Goal: Transaction & Acquisition: Purchase product/service

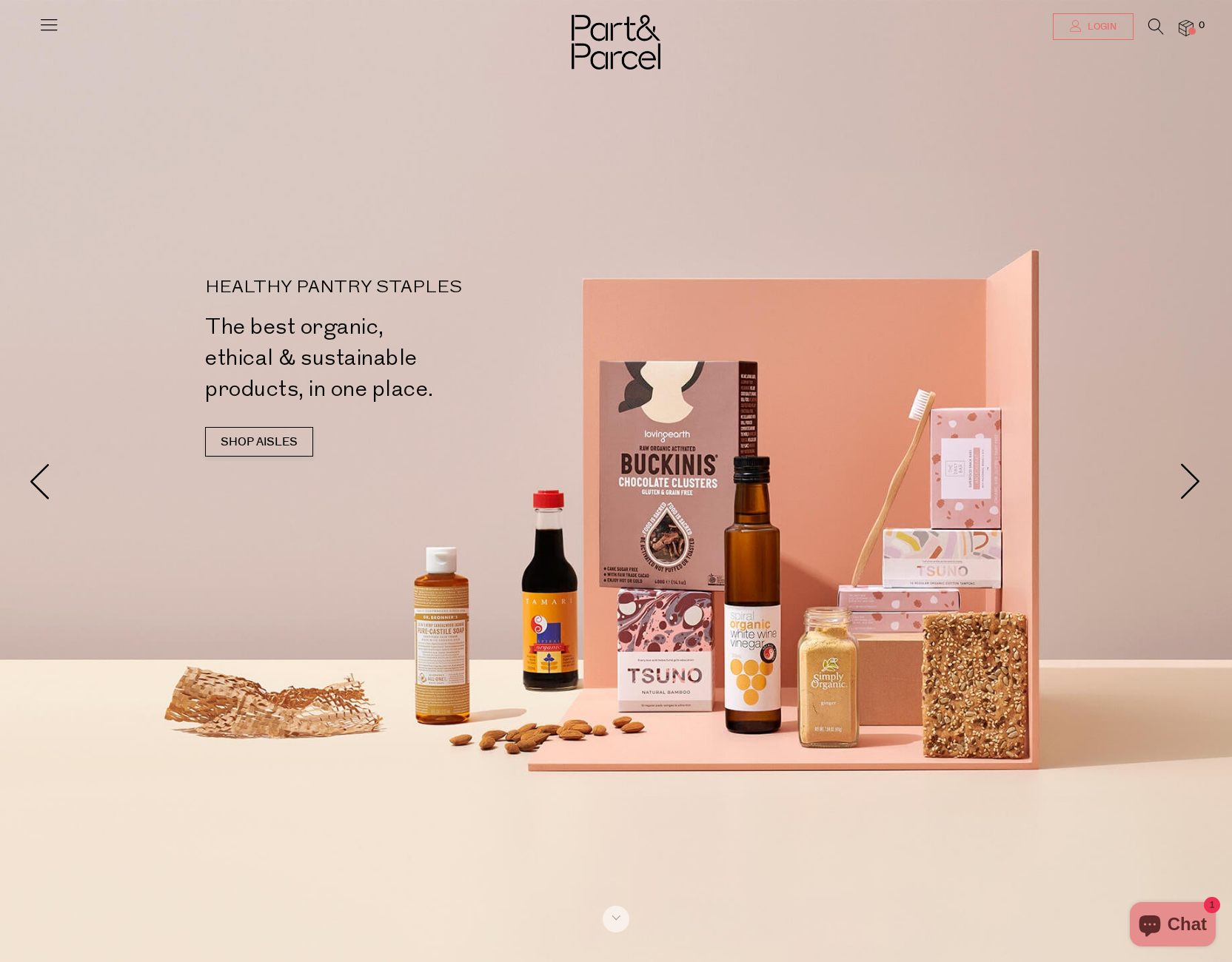
click at [1078, 24] on icon at bounding box center [1075, 25] width 12 height 12
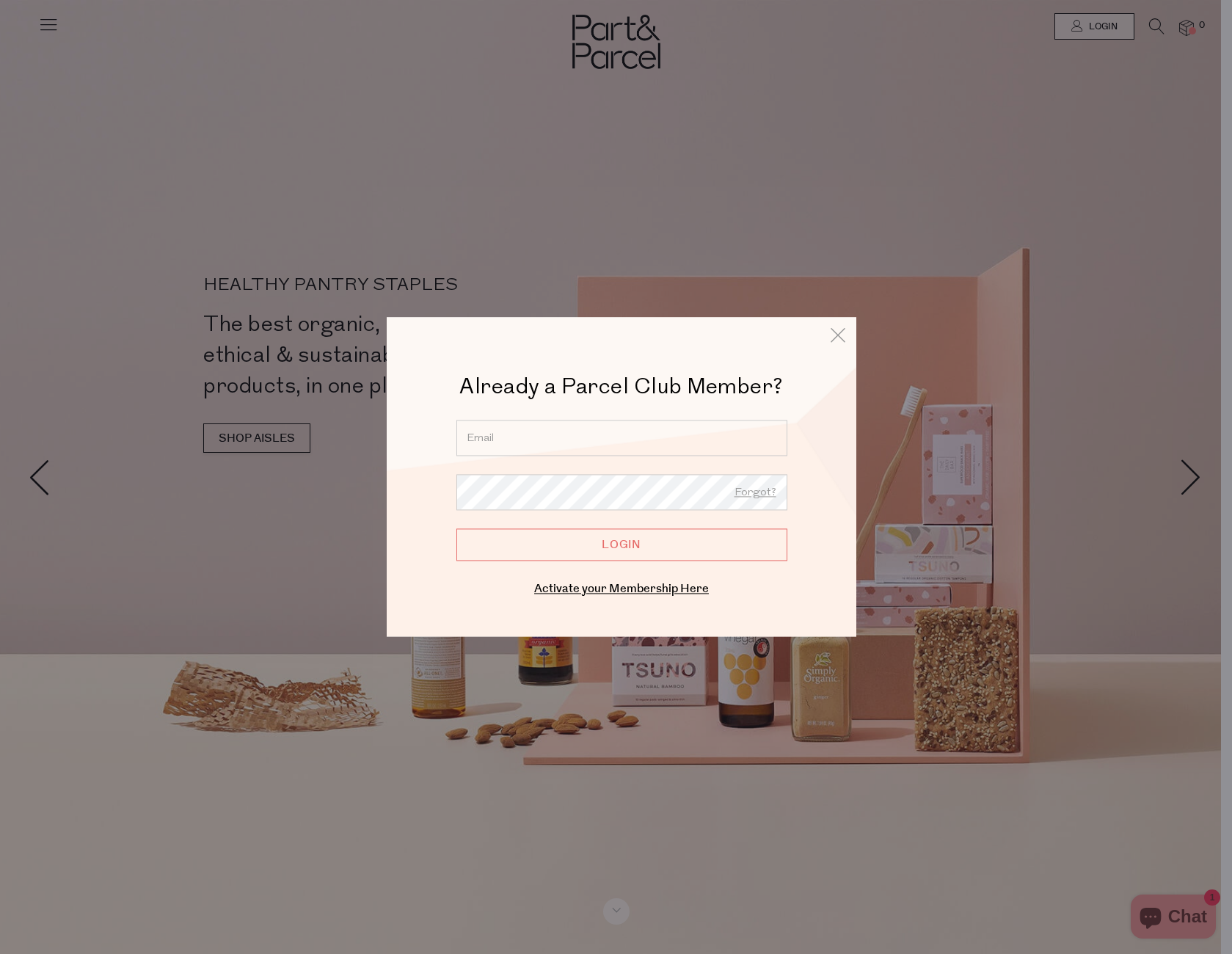
click at [624, 436] on input "email" at bounding box center [621, 438] width 331 height 36
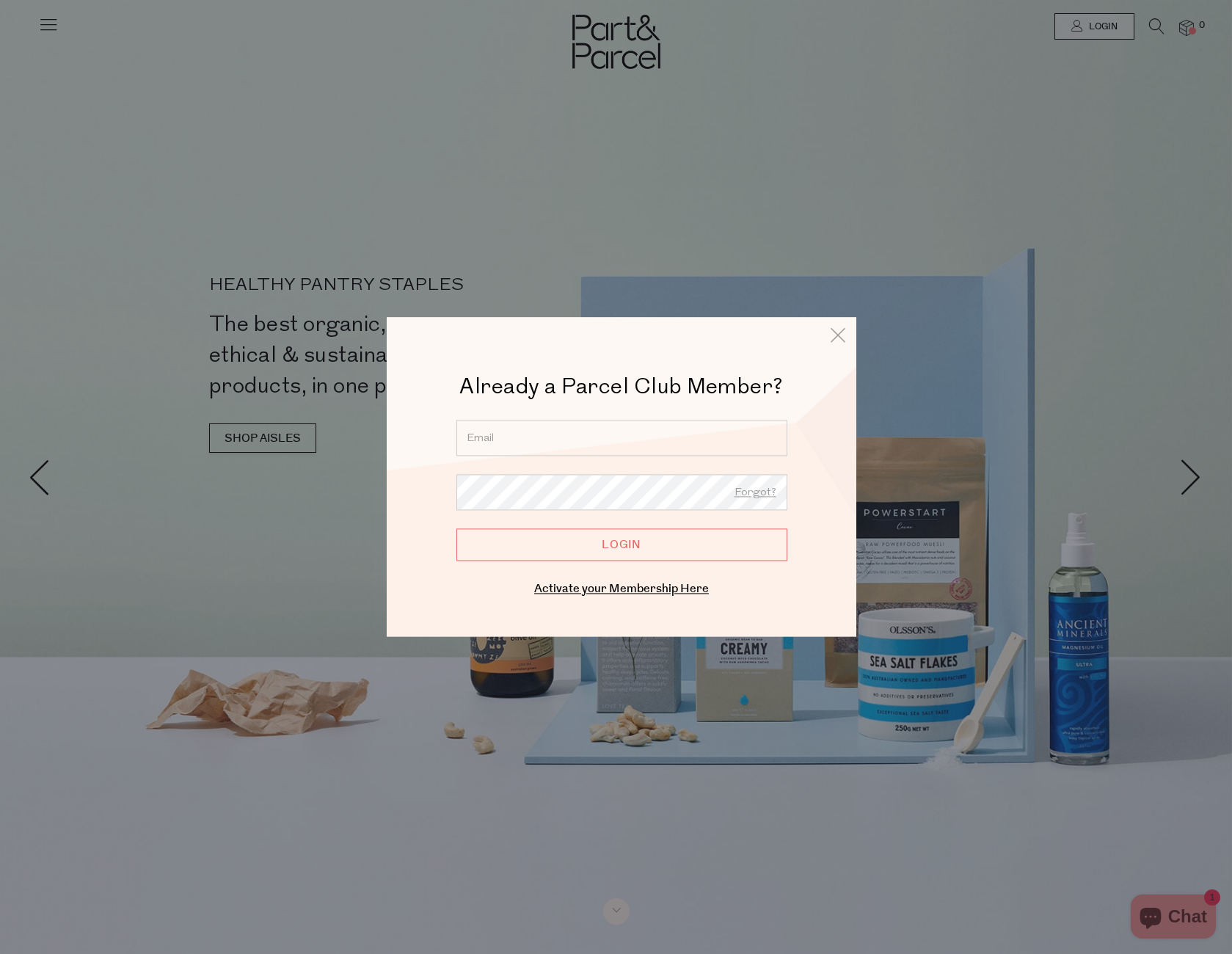
type input "chergod@bigpond.com"
click at [638, 540] on input "Login" at bounding box center [621, 544] width 331 height 32
click at [456, 528] on input "Login" at bounding box center [621, 544] width 331 height 32
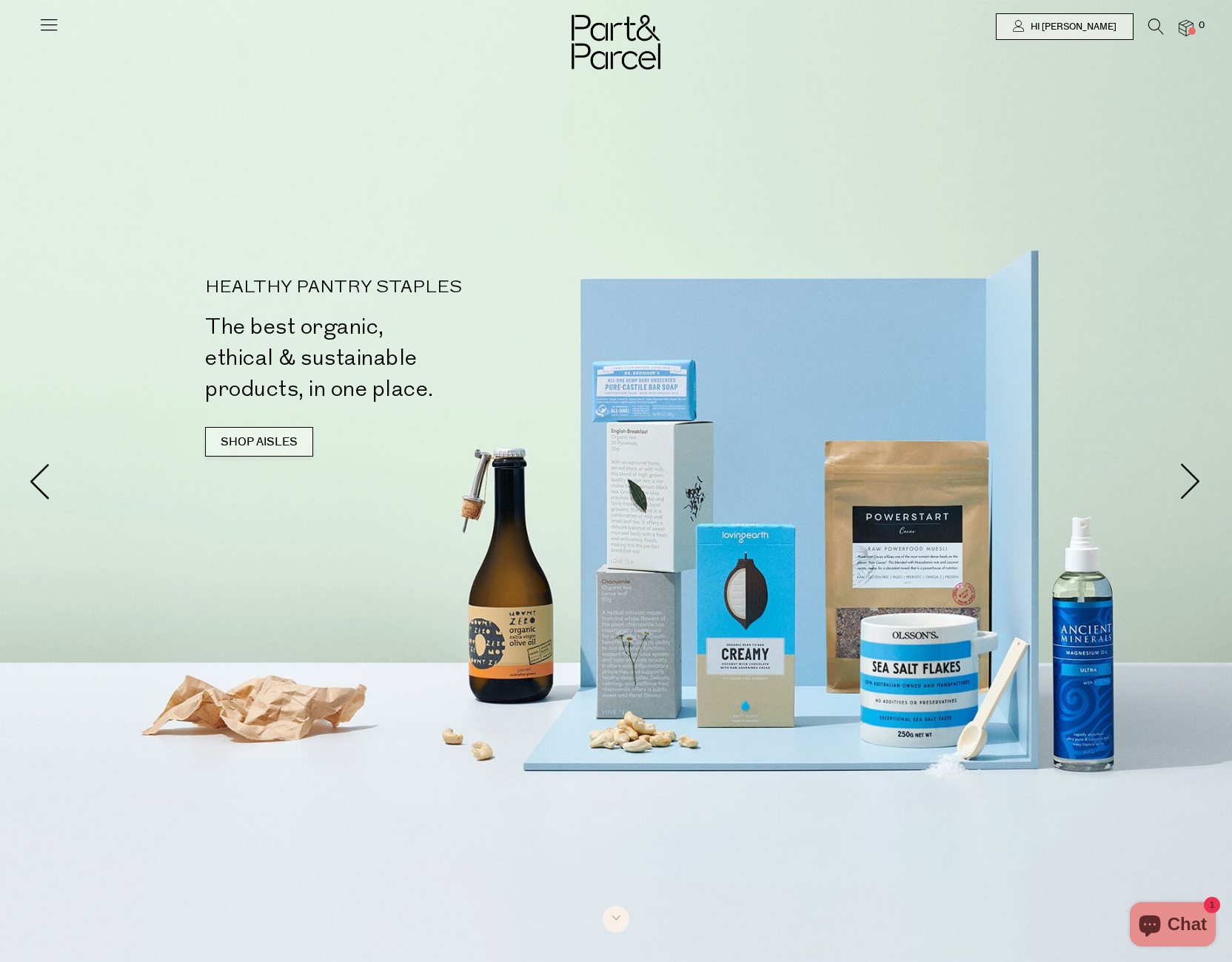
click at [246, 440] on link "SHOP AISLES" at bounding box center [259, 441] width 108 height 30
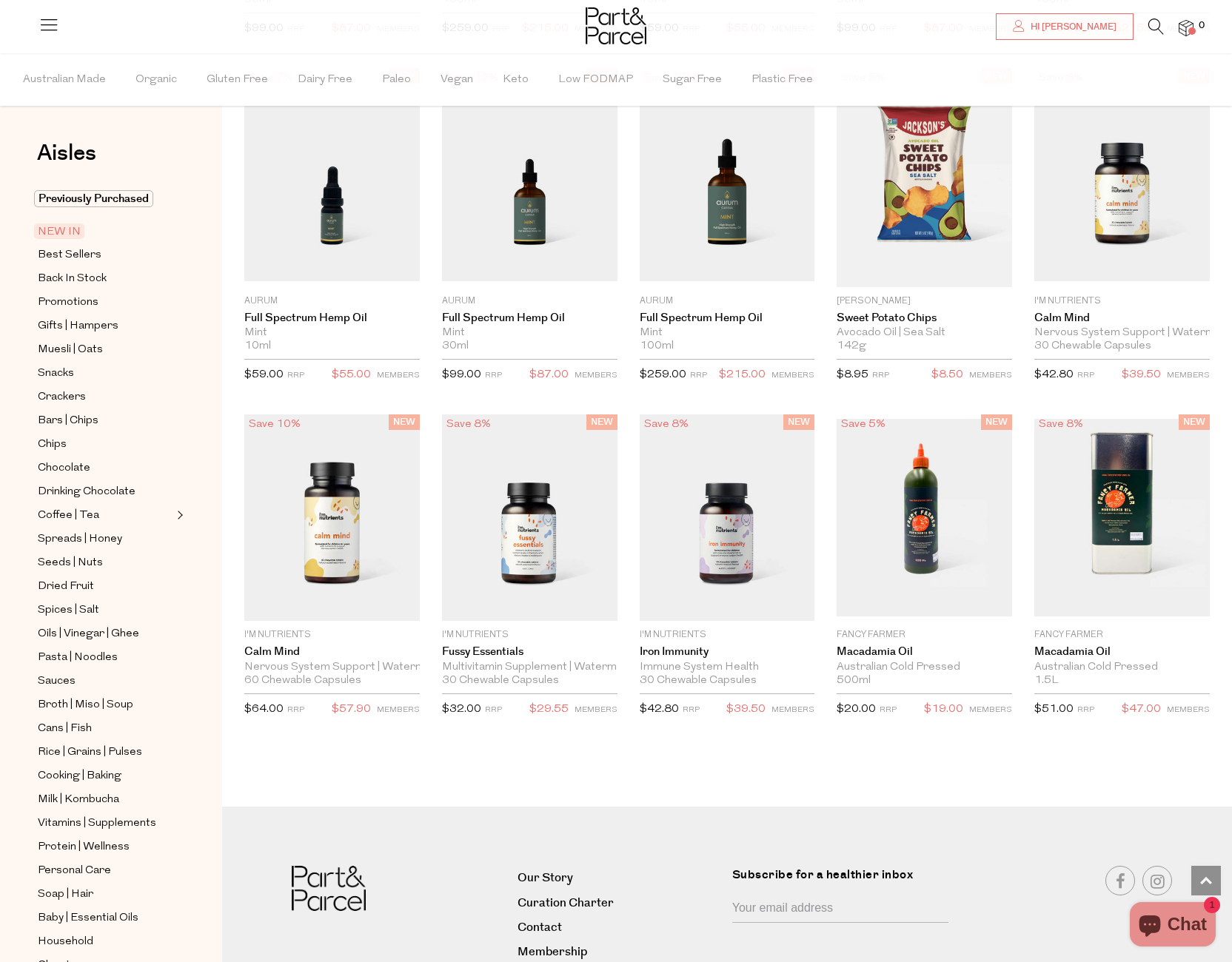
scroll to position [2005, 0]
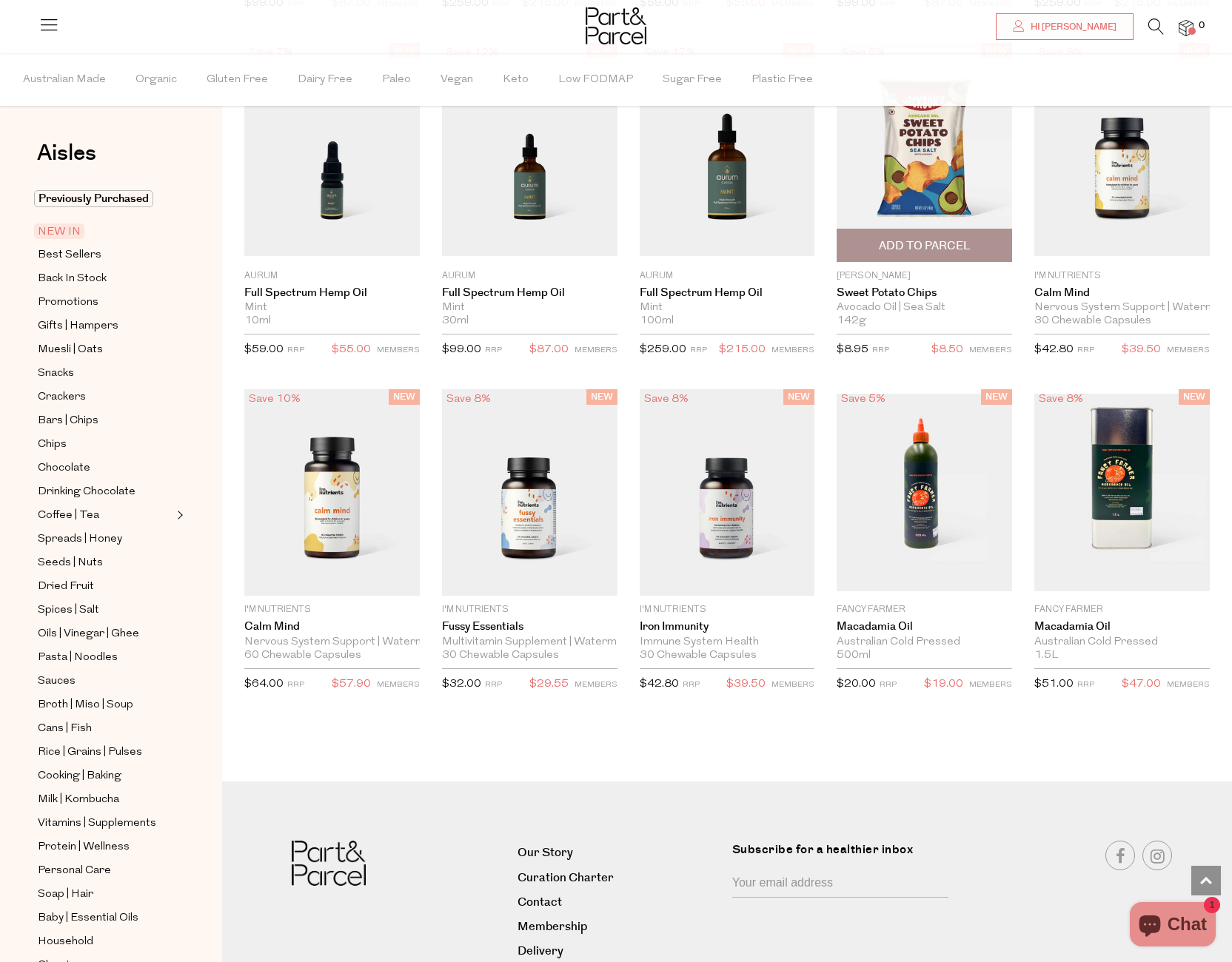
click at [924, 190] on img at bounding box center [924, 152] width 175 height 219
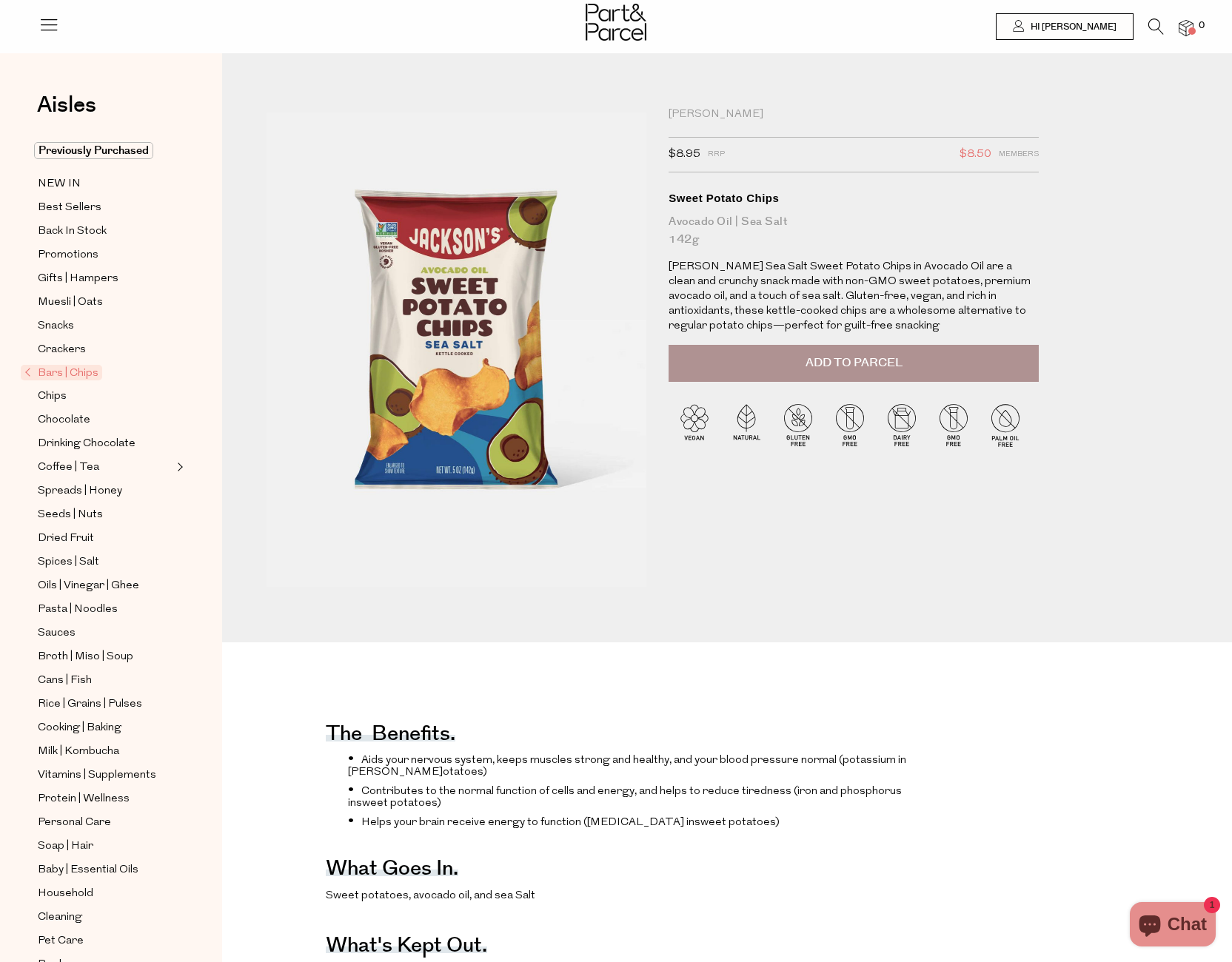
click at [874, 358] on span "Add to Parcel" at bounding box center [853, 363] width 97 height 17
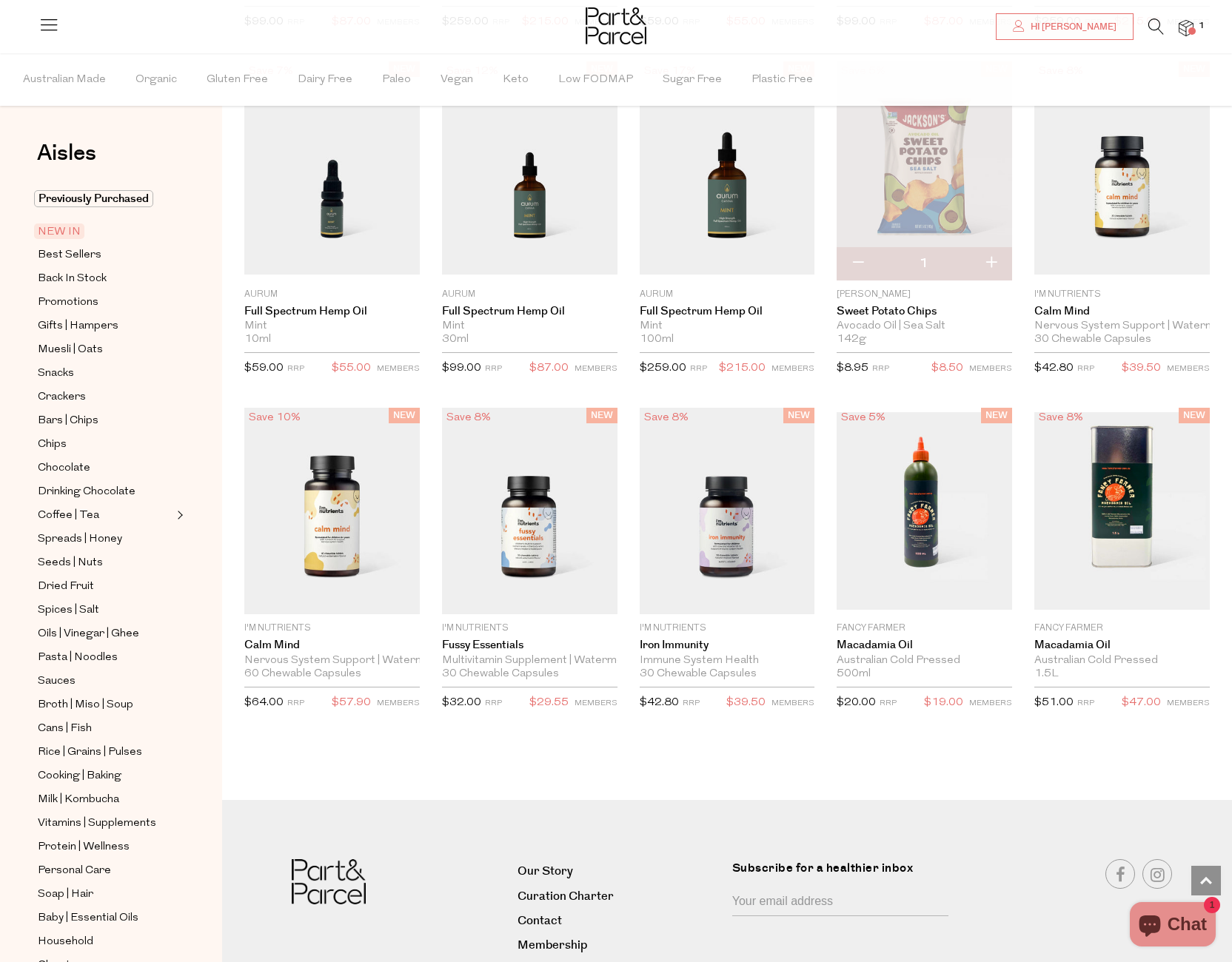
scroll to position [2096, 0]
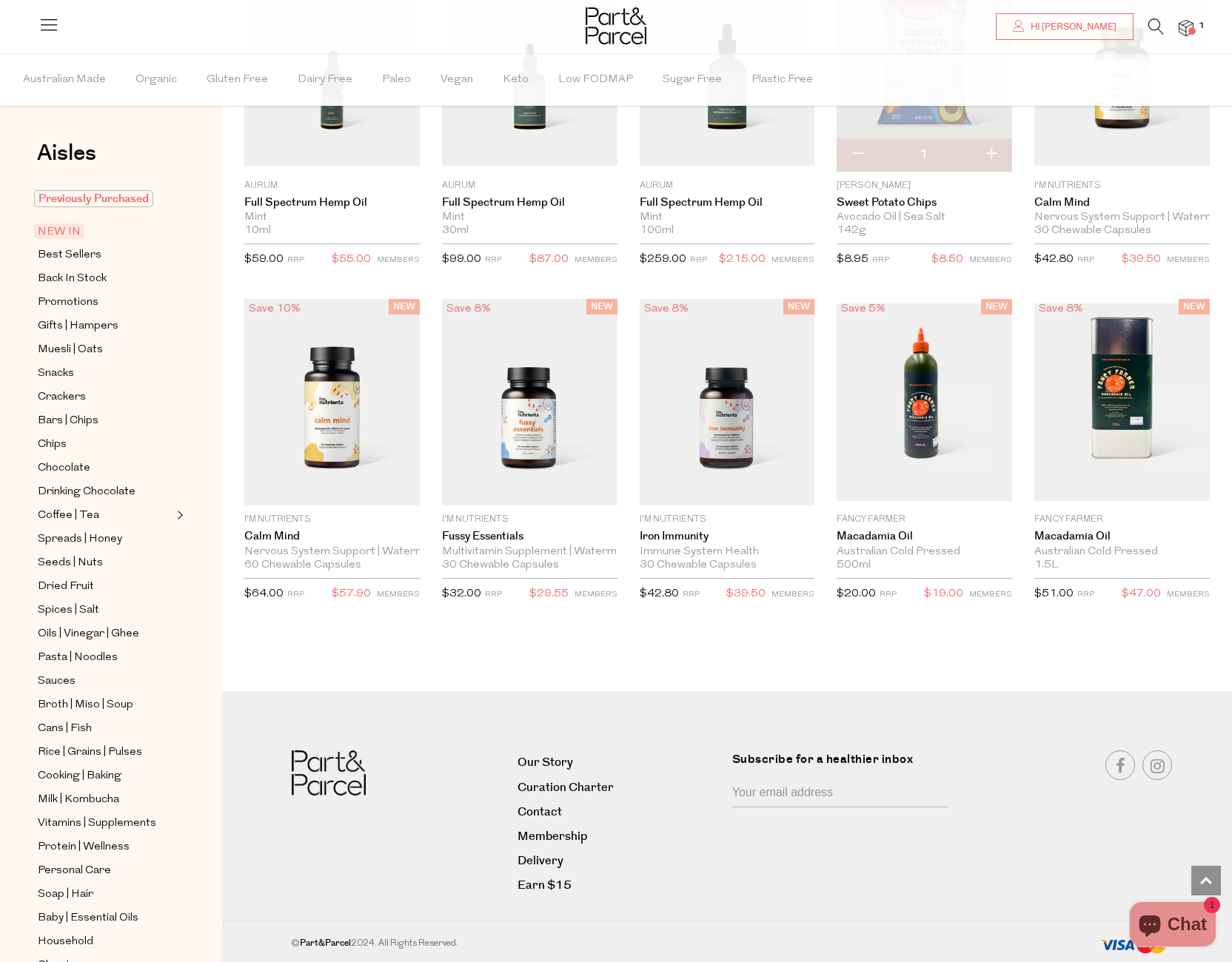
click at [105, 198] on span "Previously Purchased" at bounding box center [94, 198] width 119 height 17
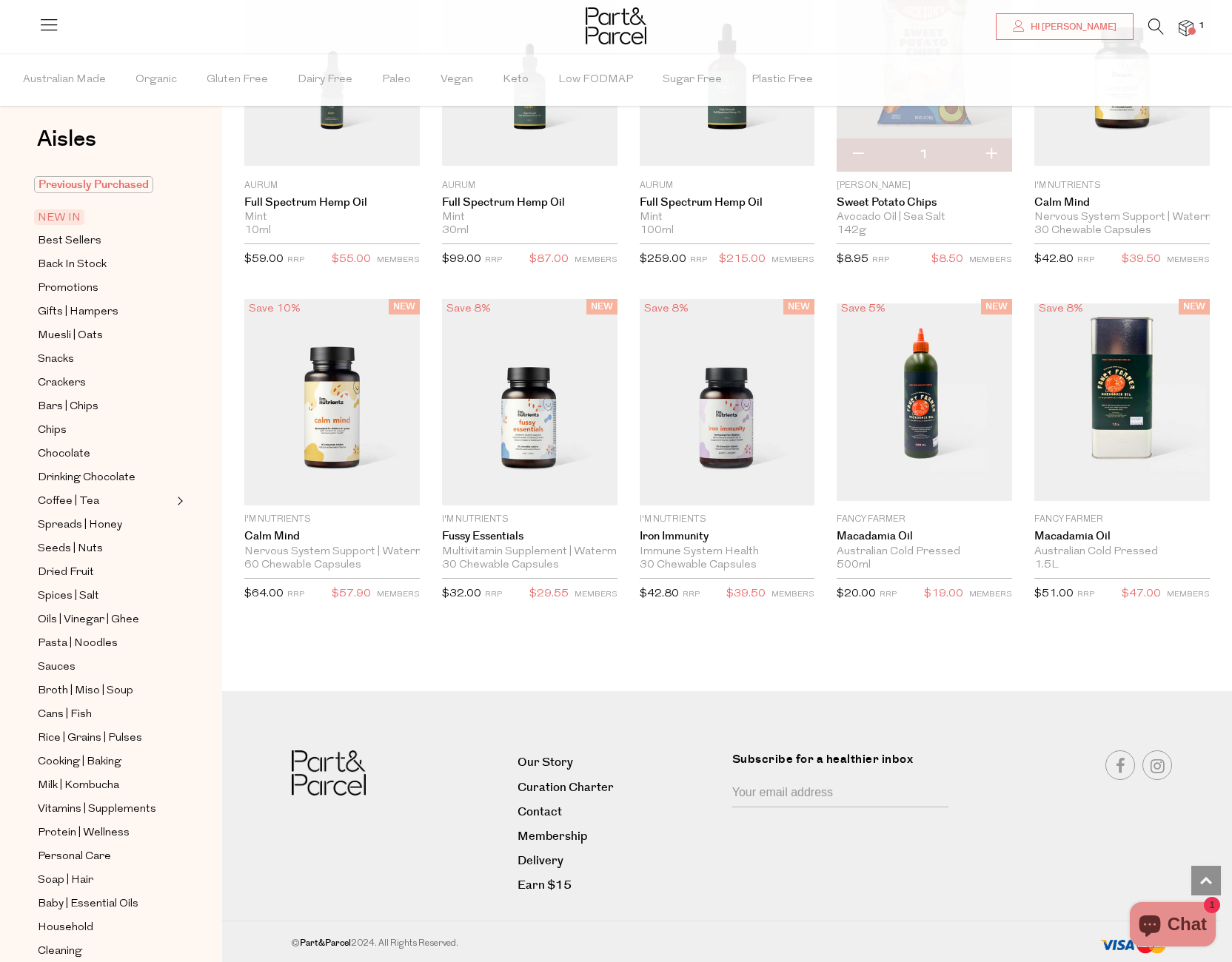
scroll to position [32, 0]
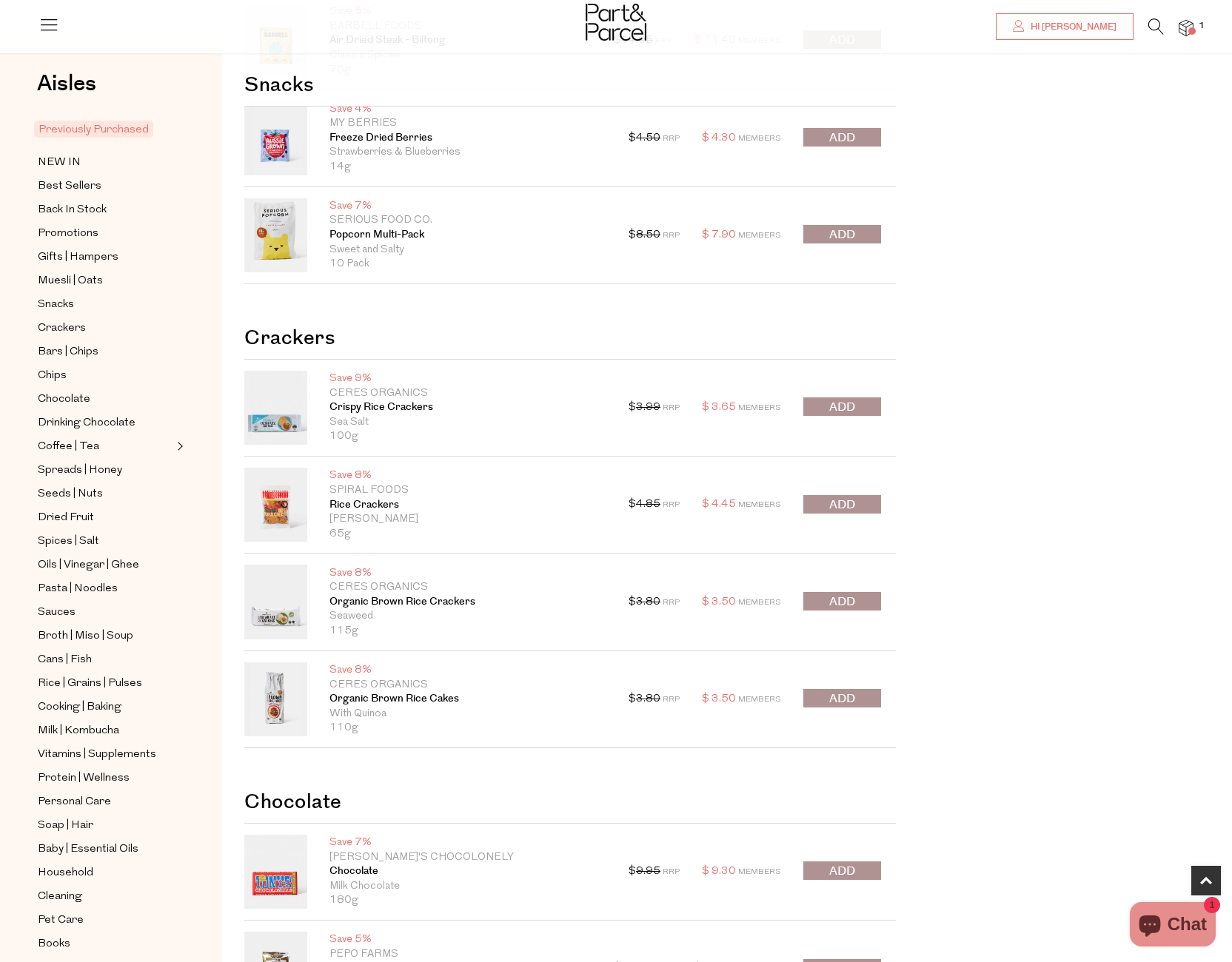
scroll to position [532, 0]
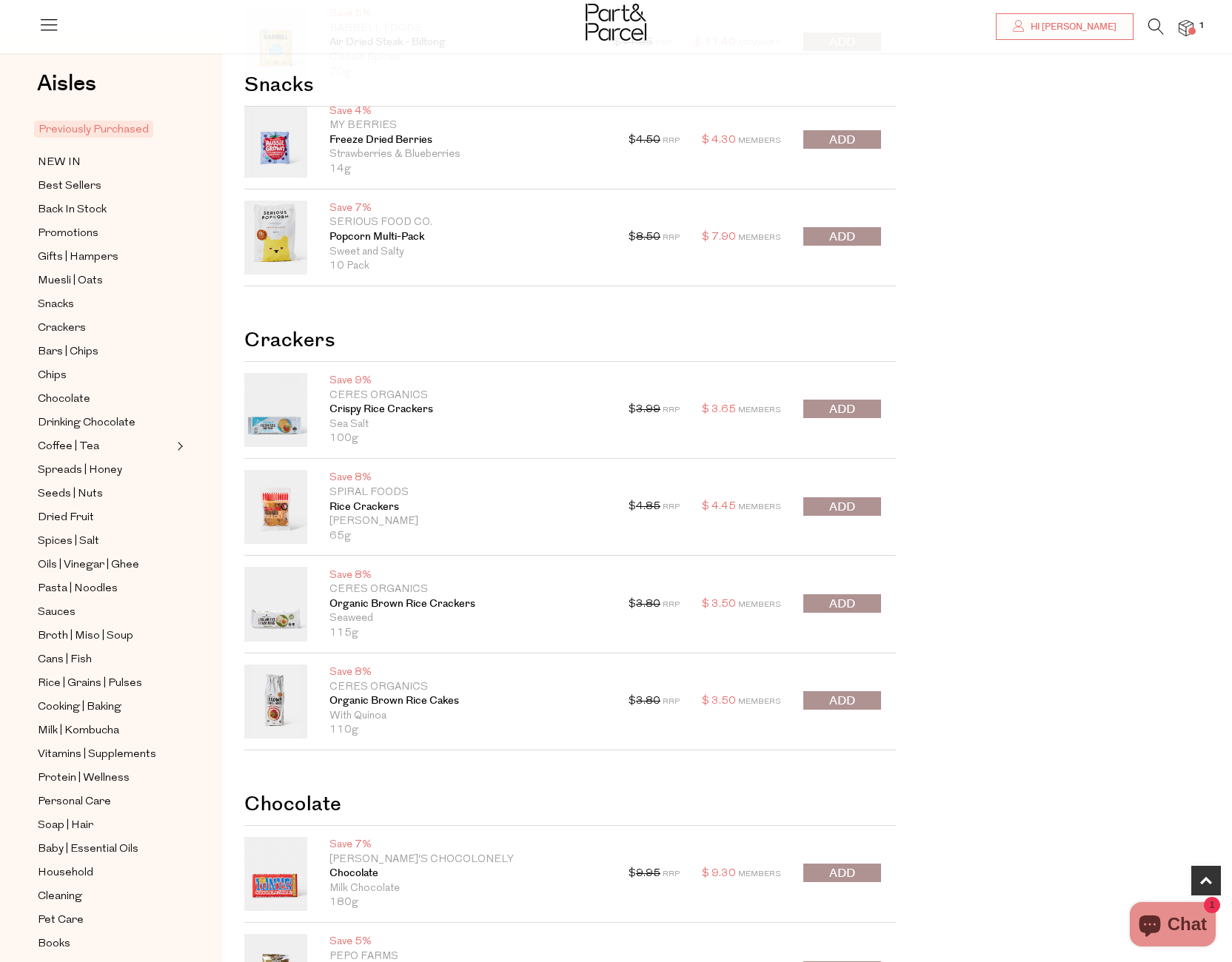
click at [847, 405] on span "submit" at bounding box center [841, 409] width 26 height 17
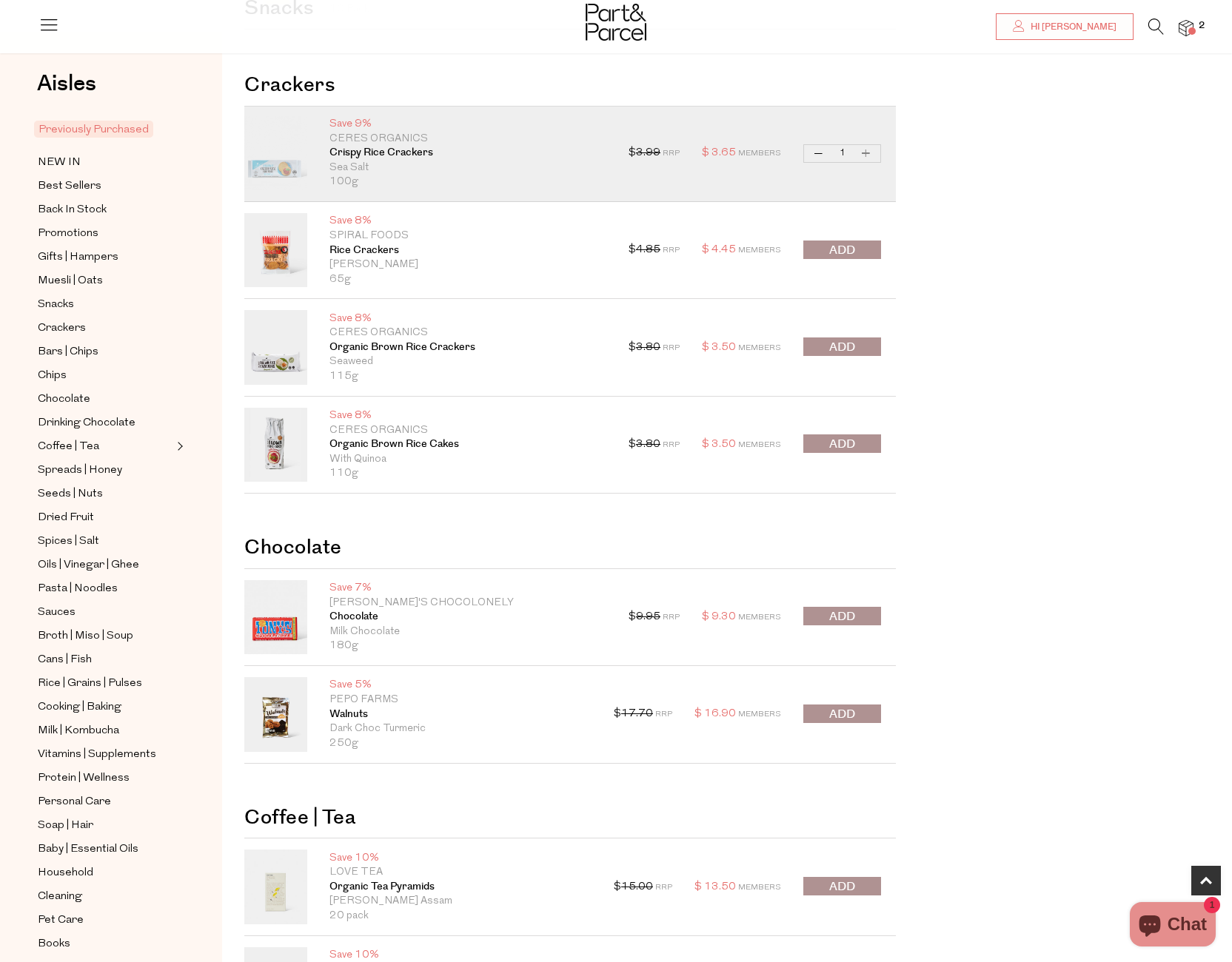
scroll to position [792, 0]
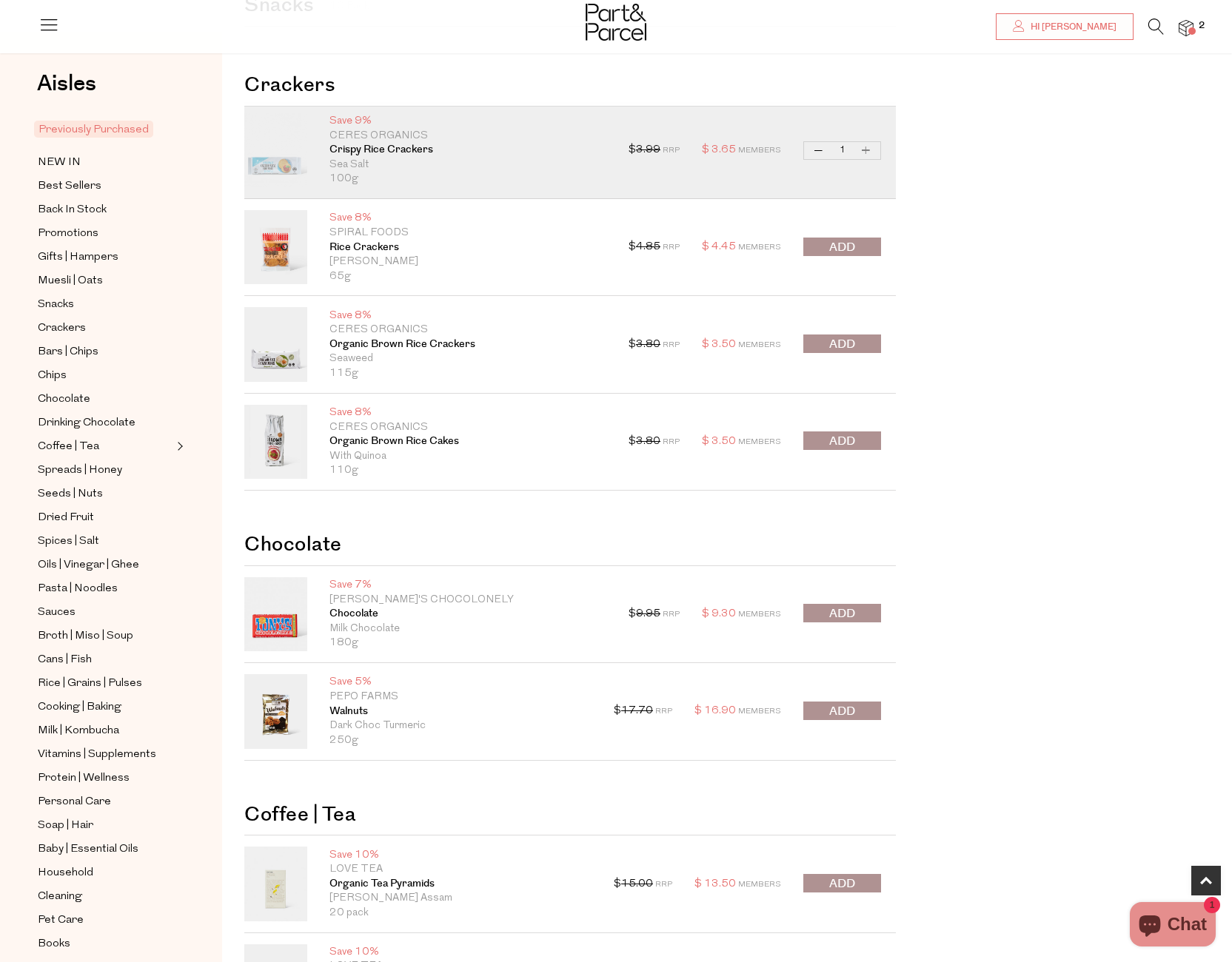
click at [853, 342] on span "submit" at bounding box center [841, 344] width 26 height 17
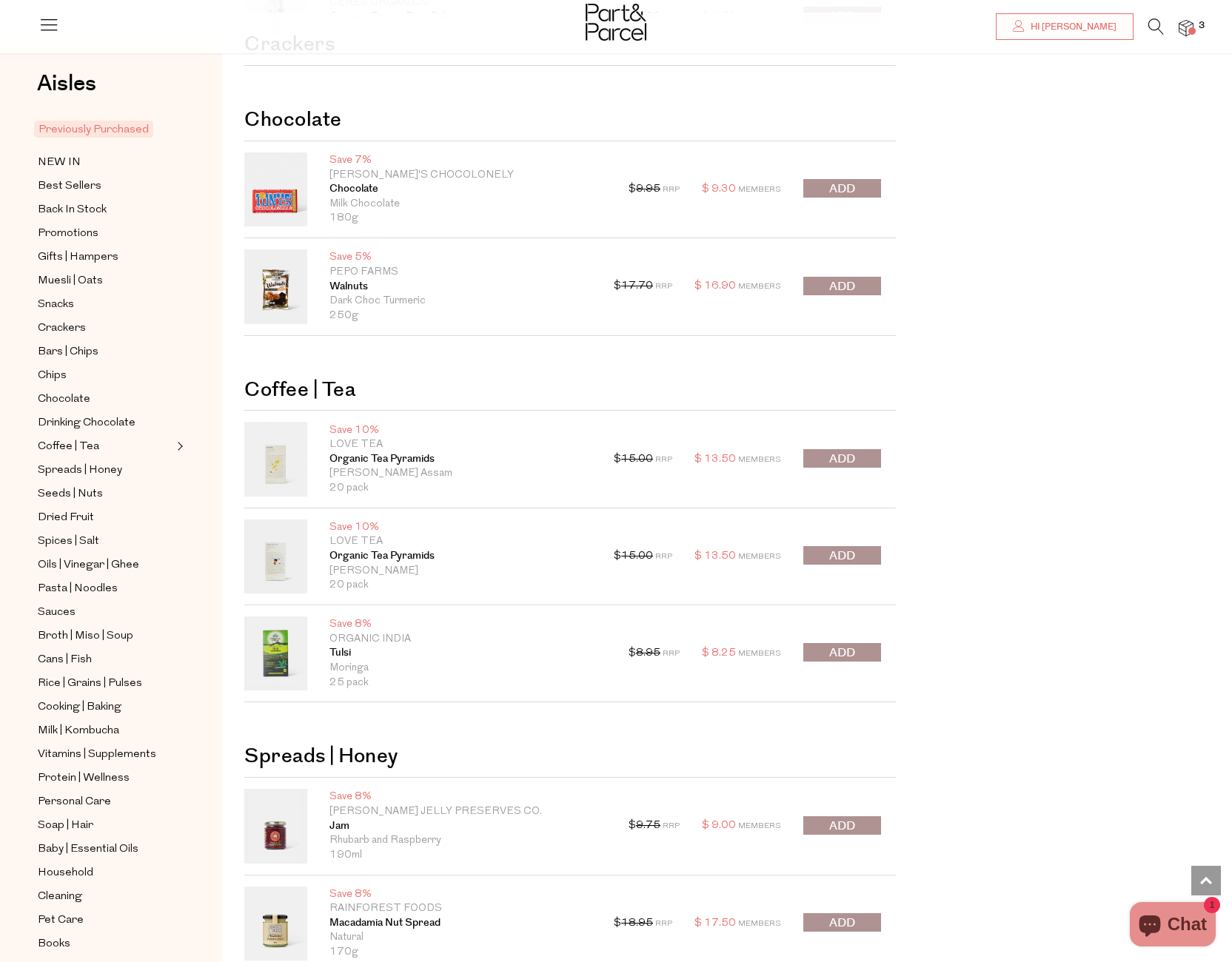
scroll to position [1221, 0]
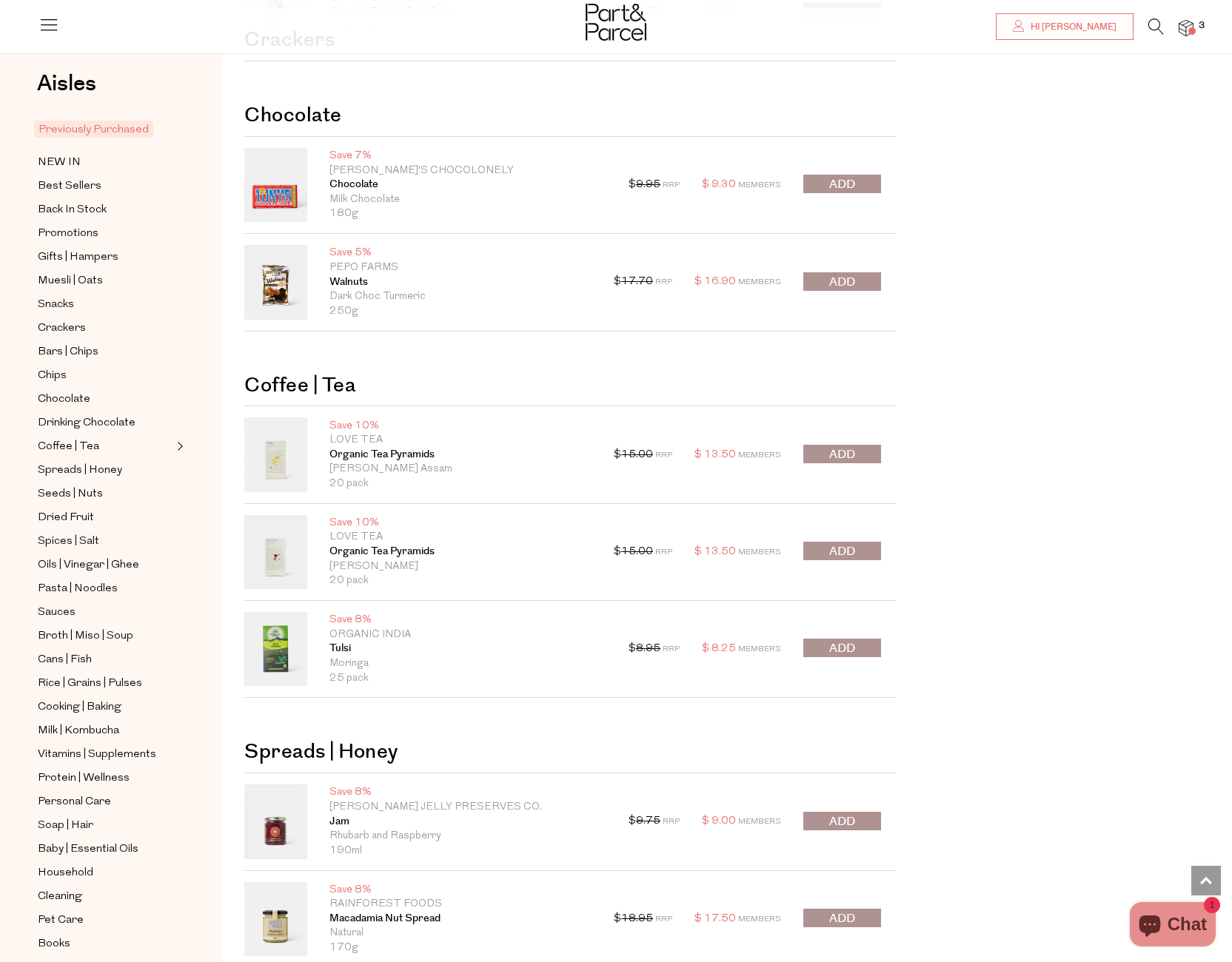
click at [849, 550] on span "submit" at bounding box center [841, 552] width 26 height 17
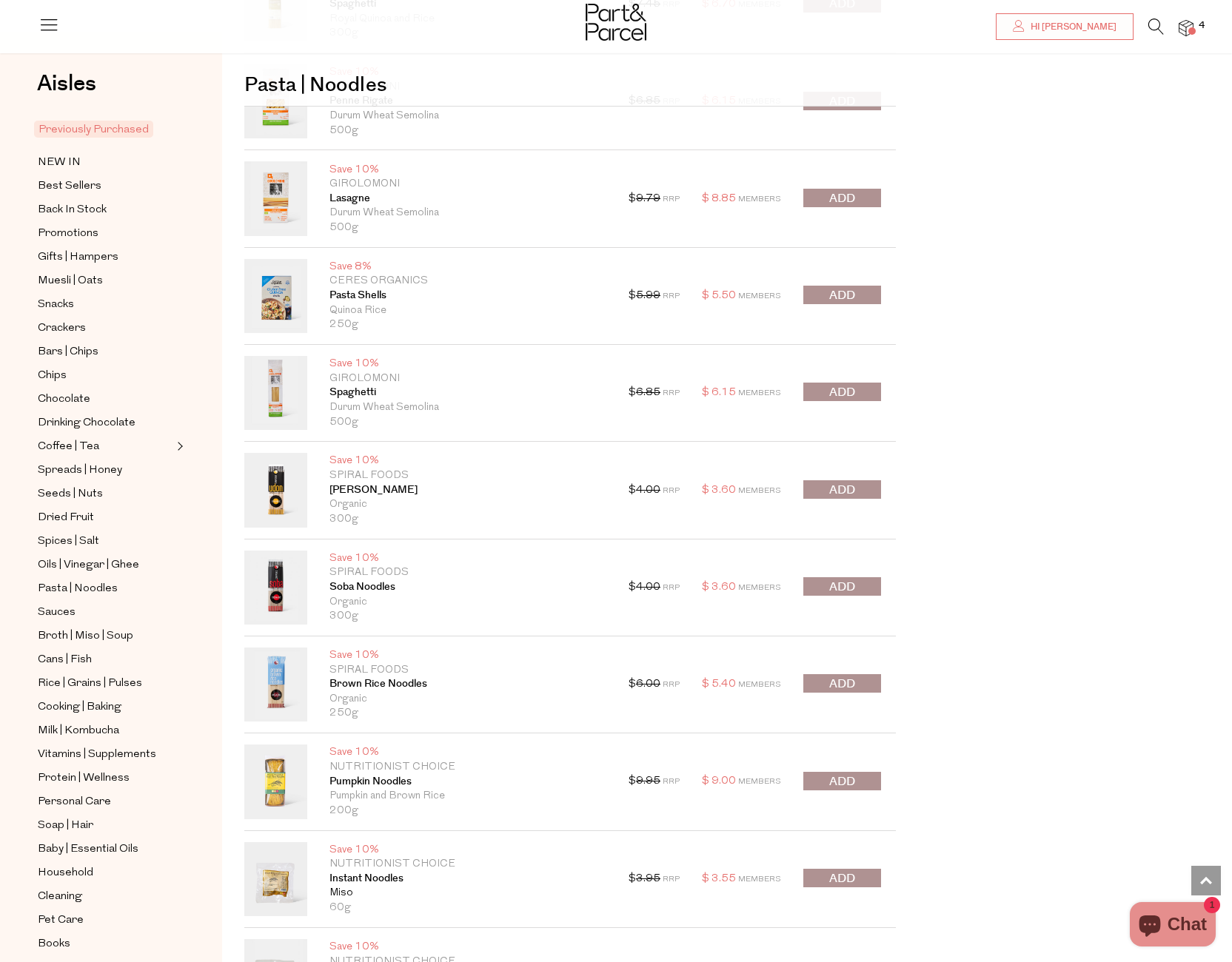
scroll to position [4574, 0]
click at [839, 589] on span "submit" at bounding box center [841, 586] width 26 height 17
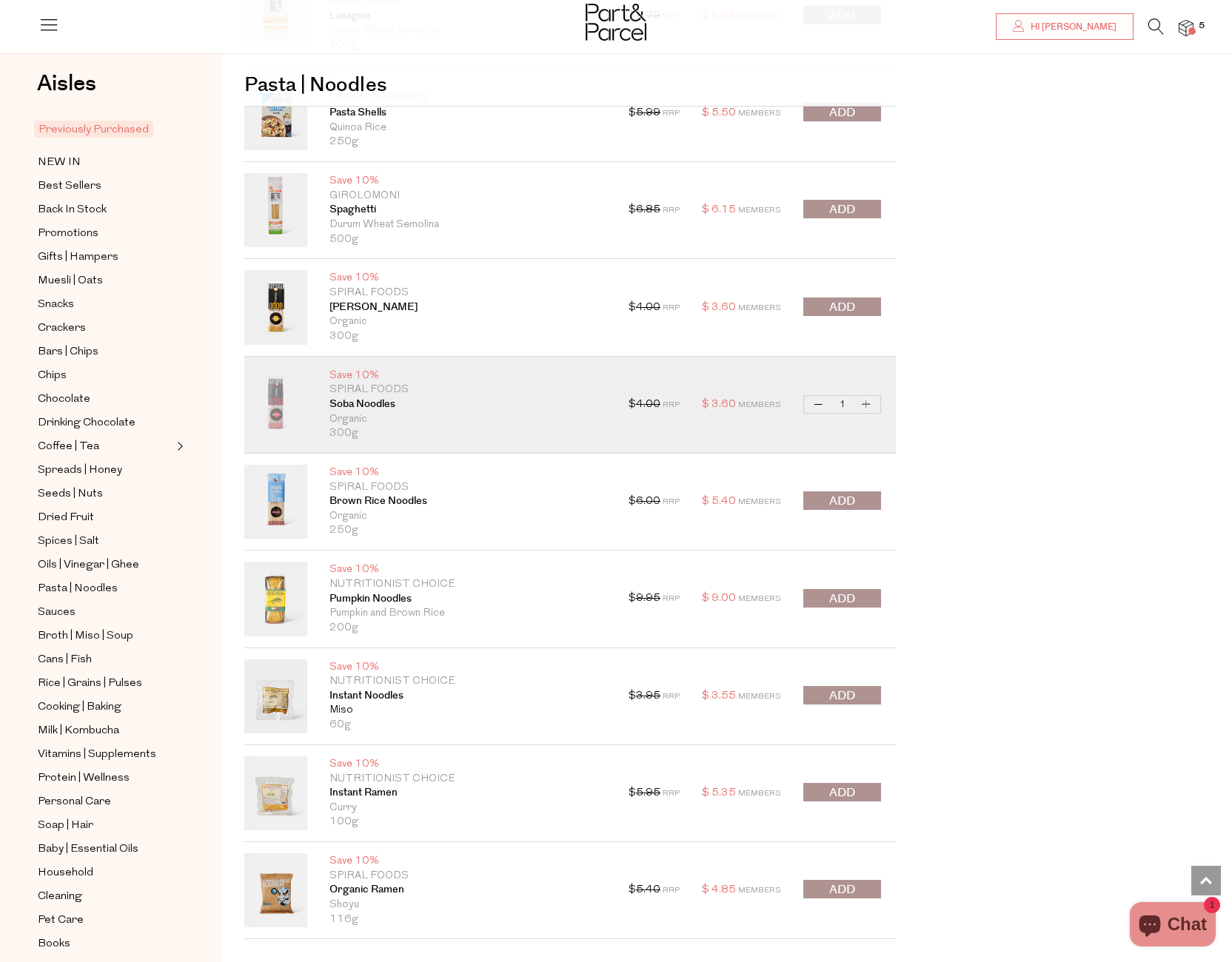
scroll to position [4773, 0]
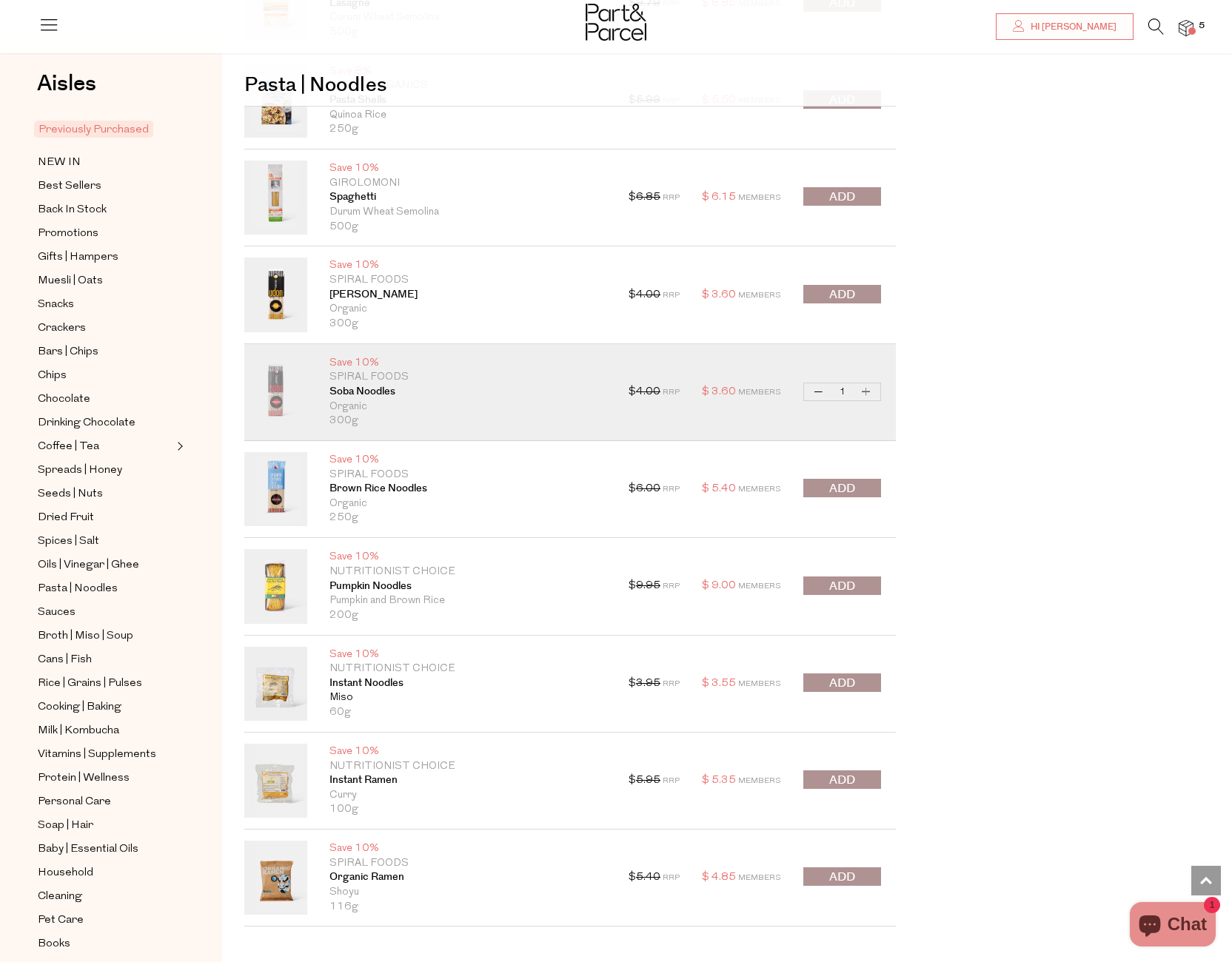
click at [841, 486] on span "submit" at bounding box center [841, 488] width 26 height 17
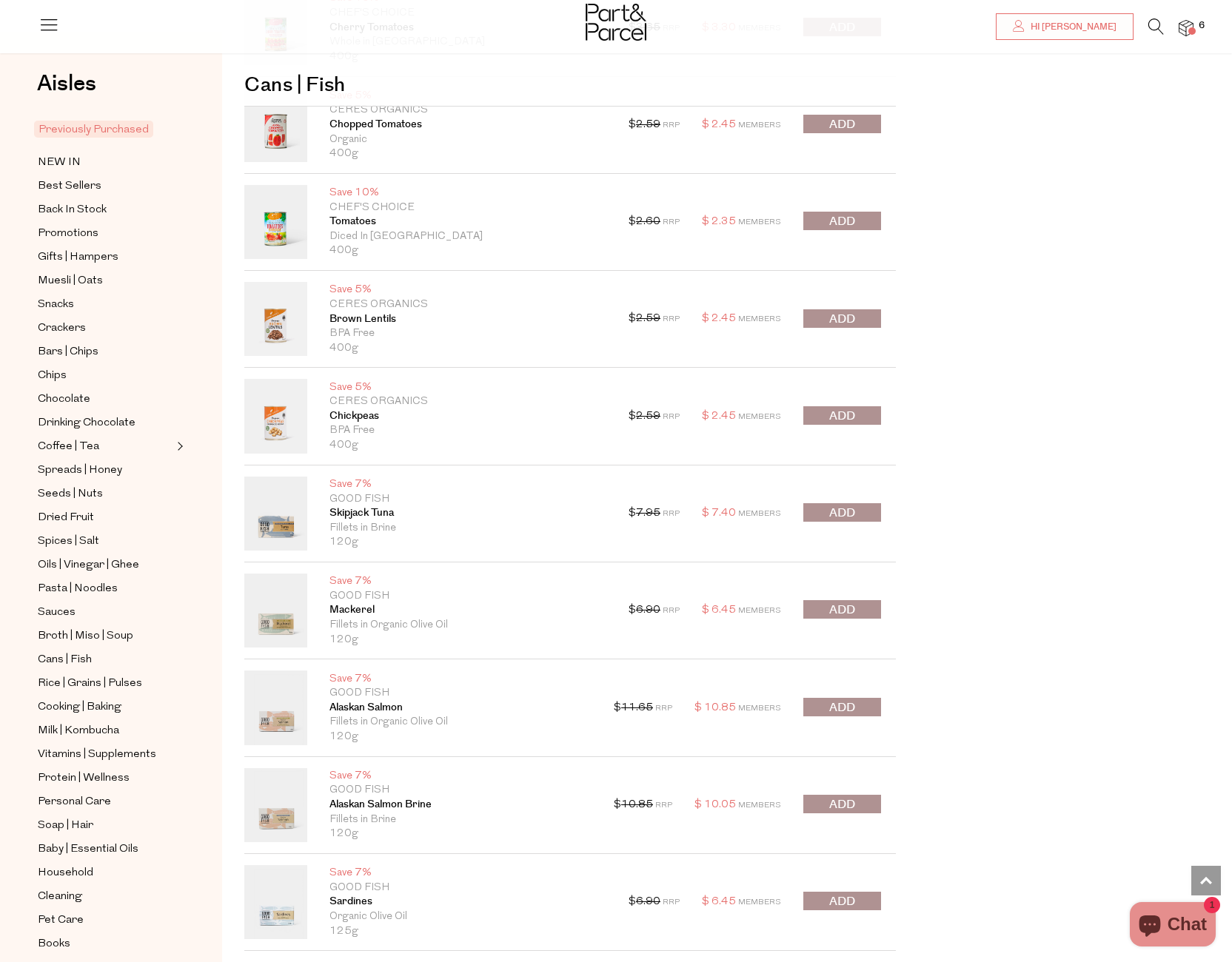
scroll to position [6859, 0]
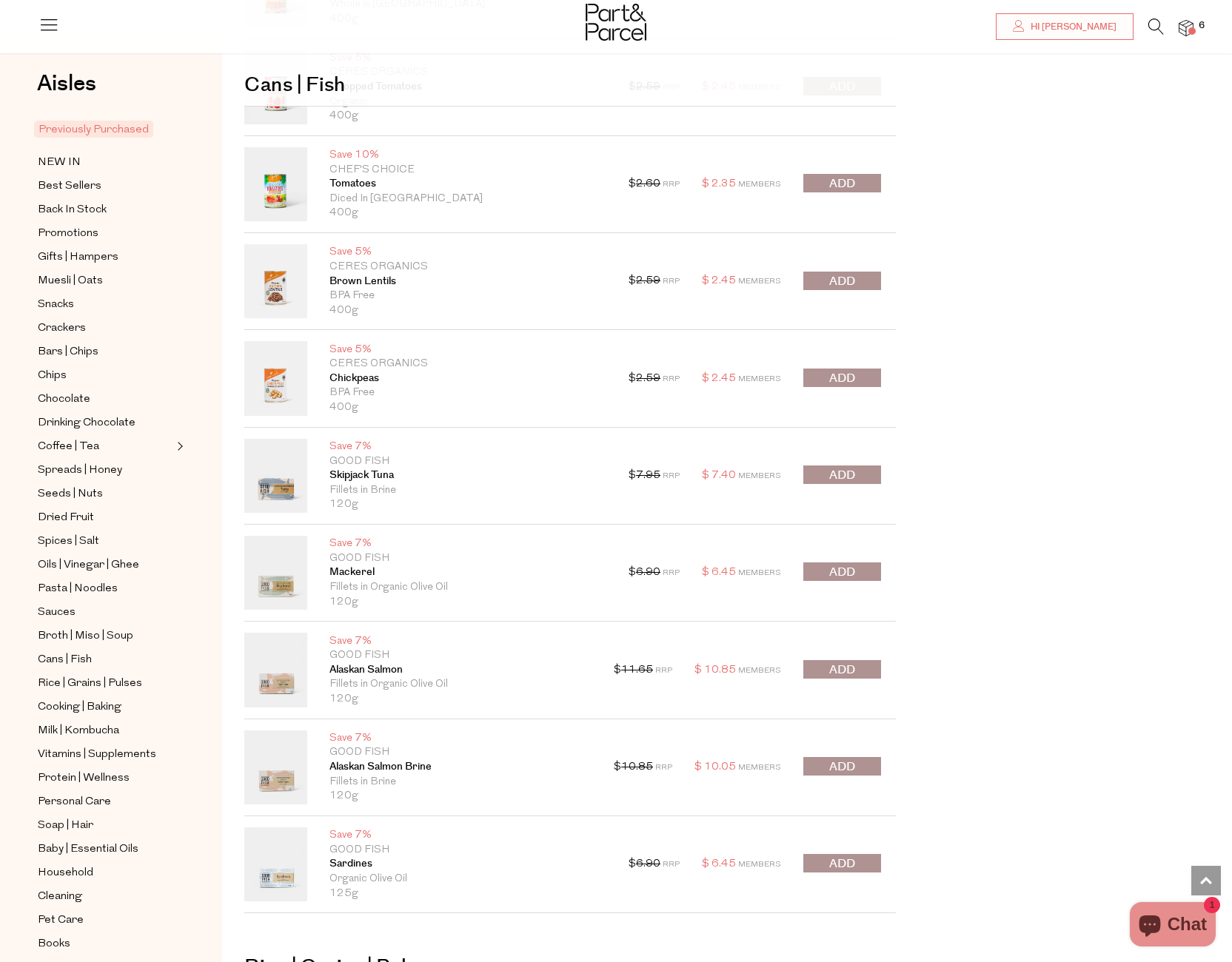
click at [845, 467] on span "submit" at bounding box center [841, 475] width 26 height 17
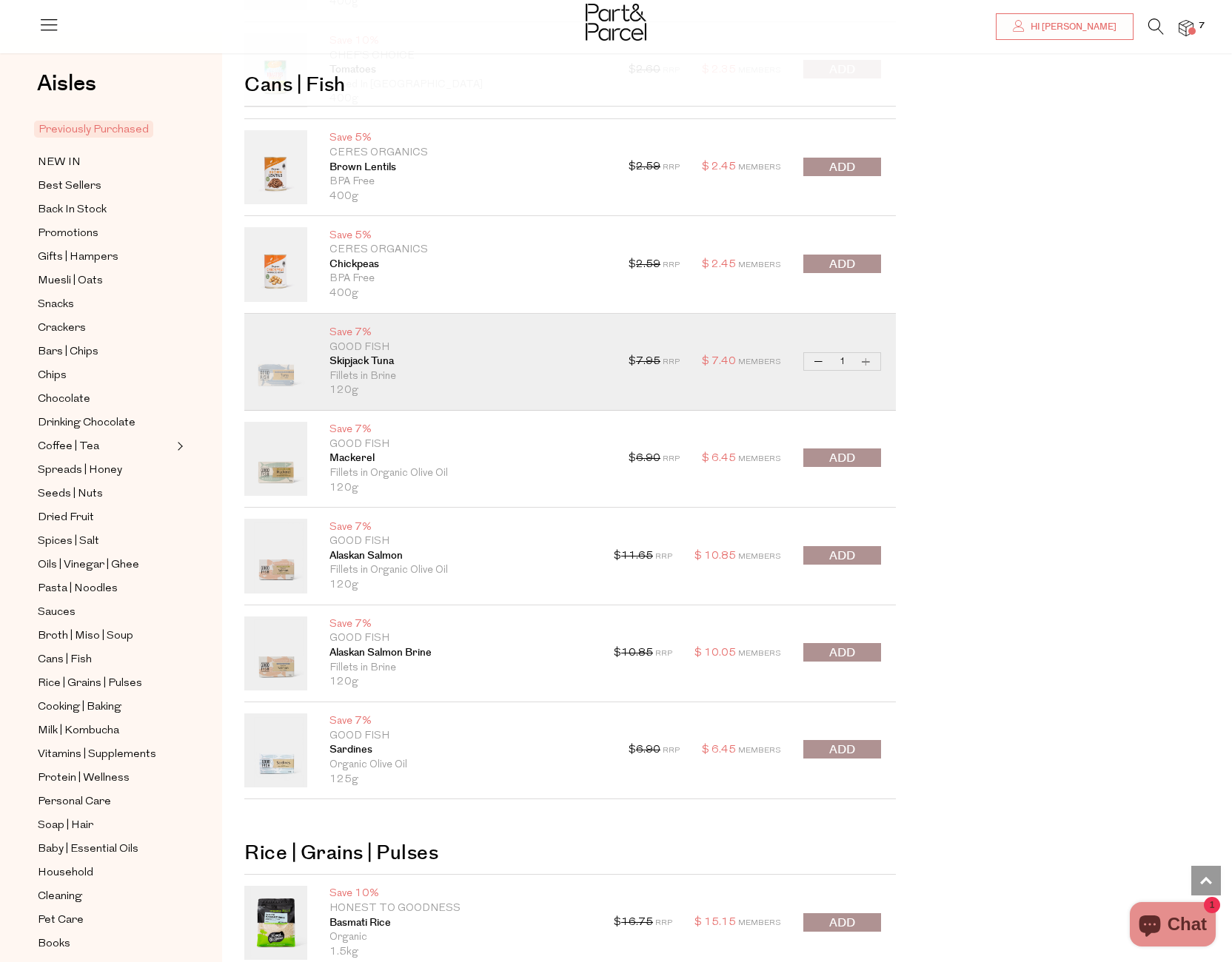
scroll to position [6974, 0]
click at [847, 655] on span "submit" at bounding box center [841, 651] width 26 height 17
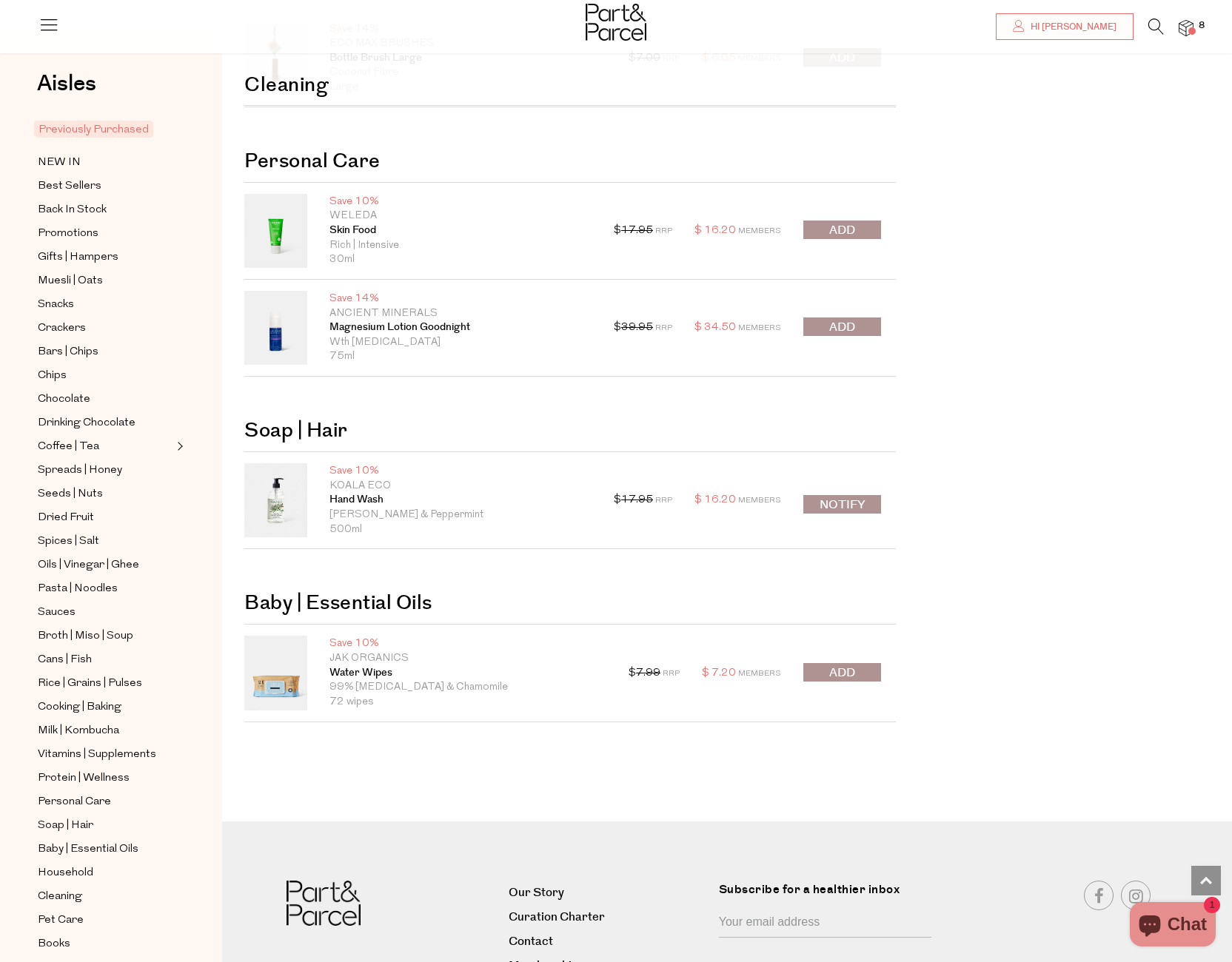
scroll to position [9485, 0]
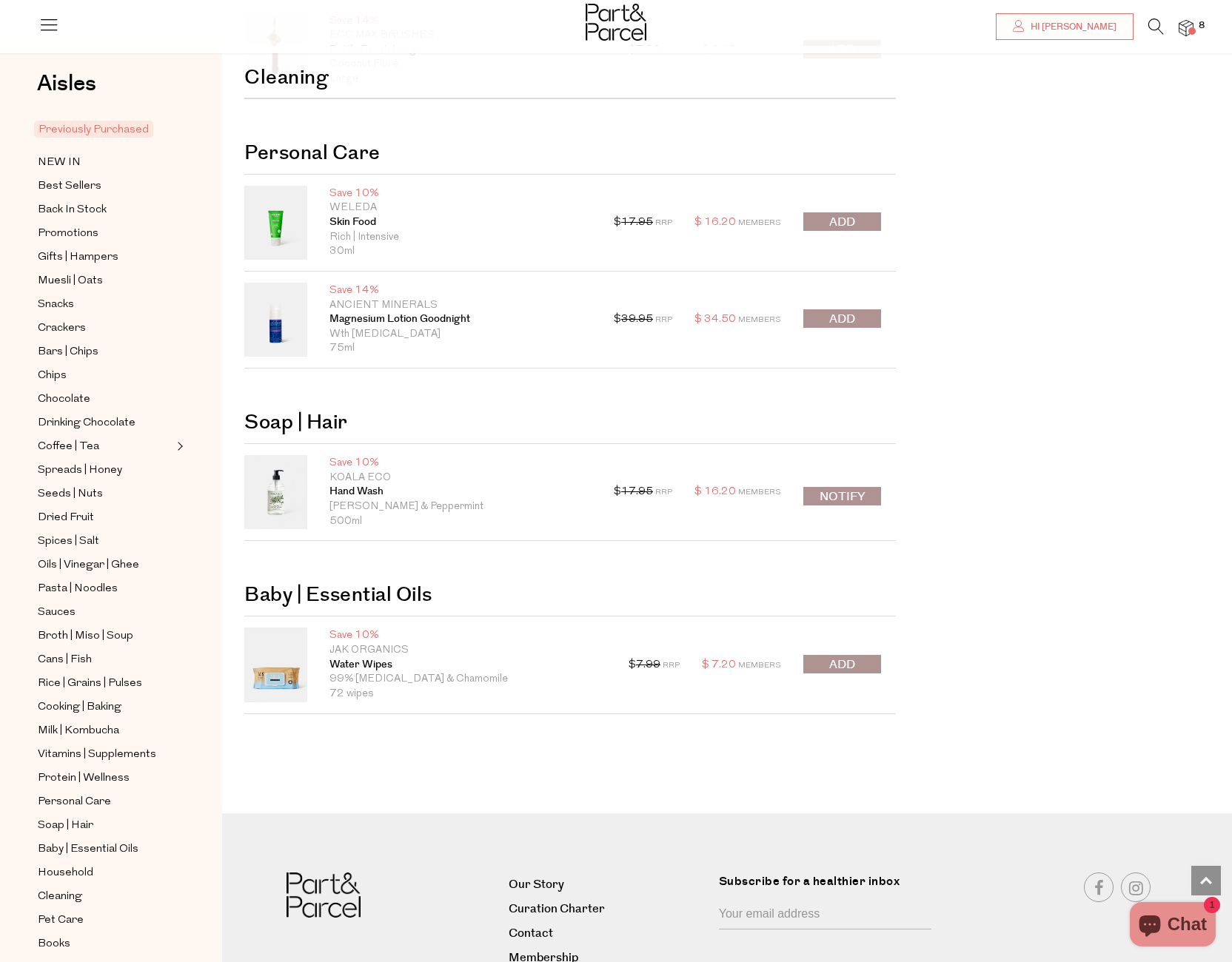
click at [846, 661] on span "submit" at bounding box center [841, 665] width 26 height 17
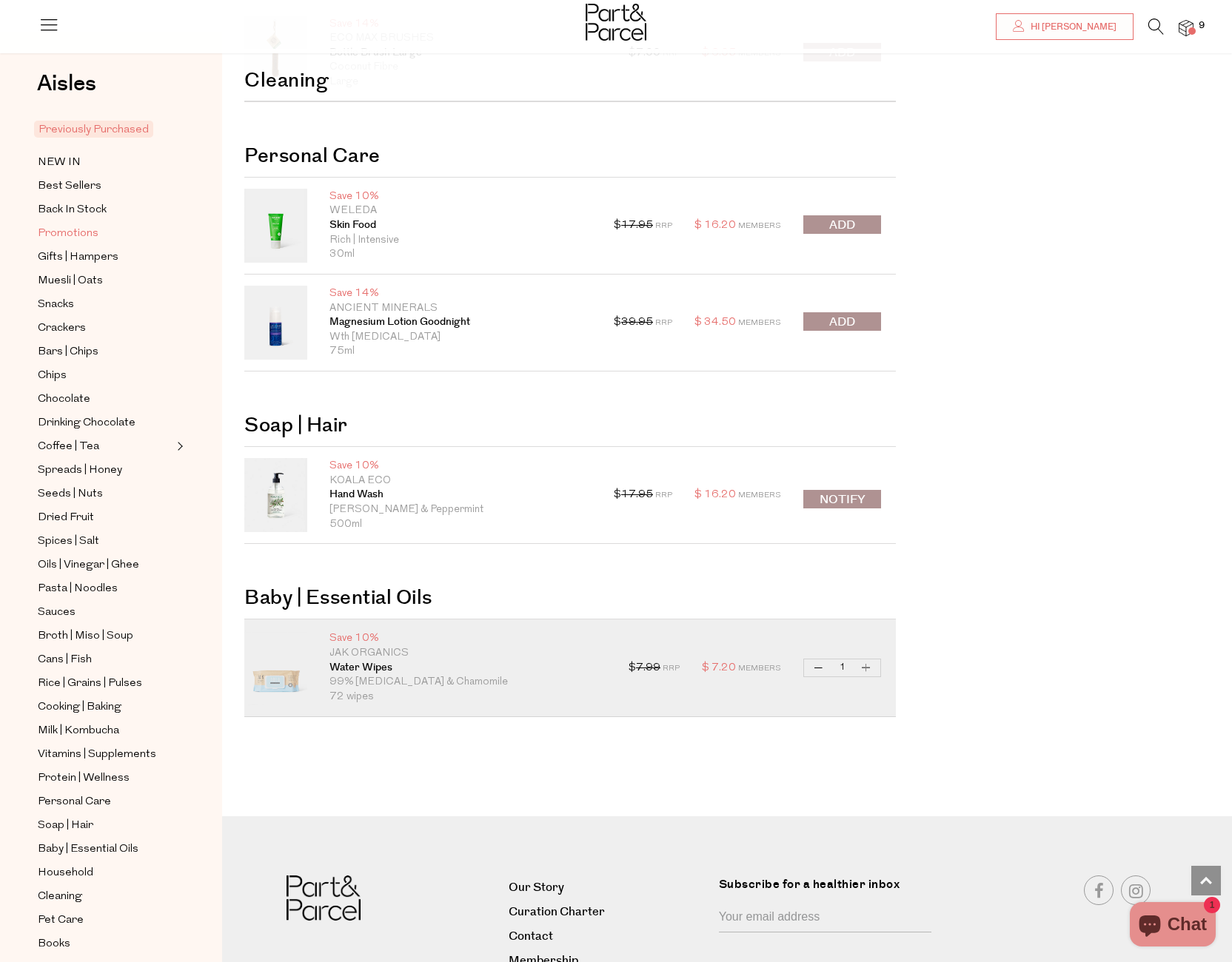
scroll to position [9483, 0]
click at [86, 231] on span "Promotions" at bounding box center [68, 234] width 61 height 18
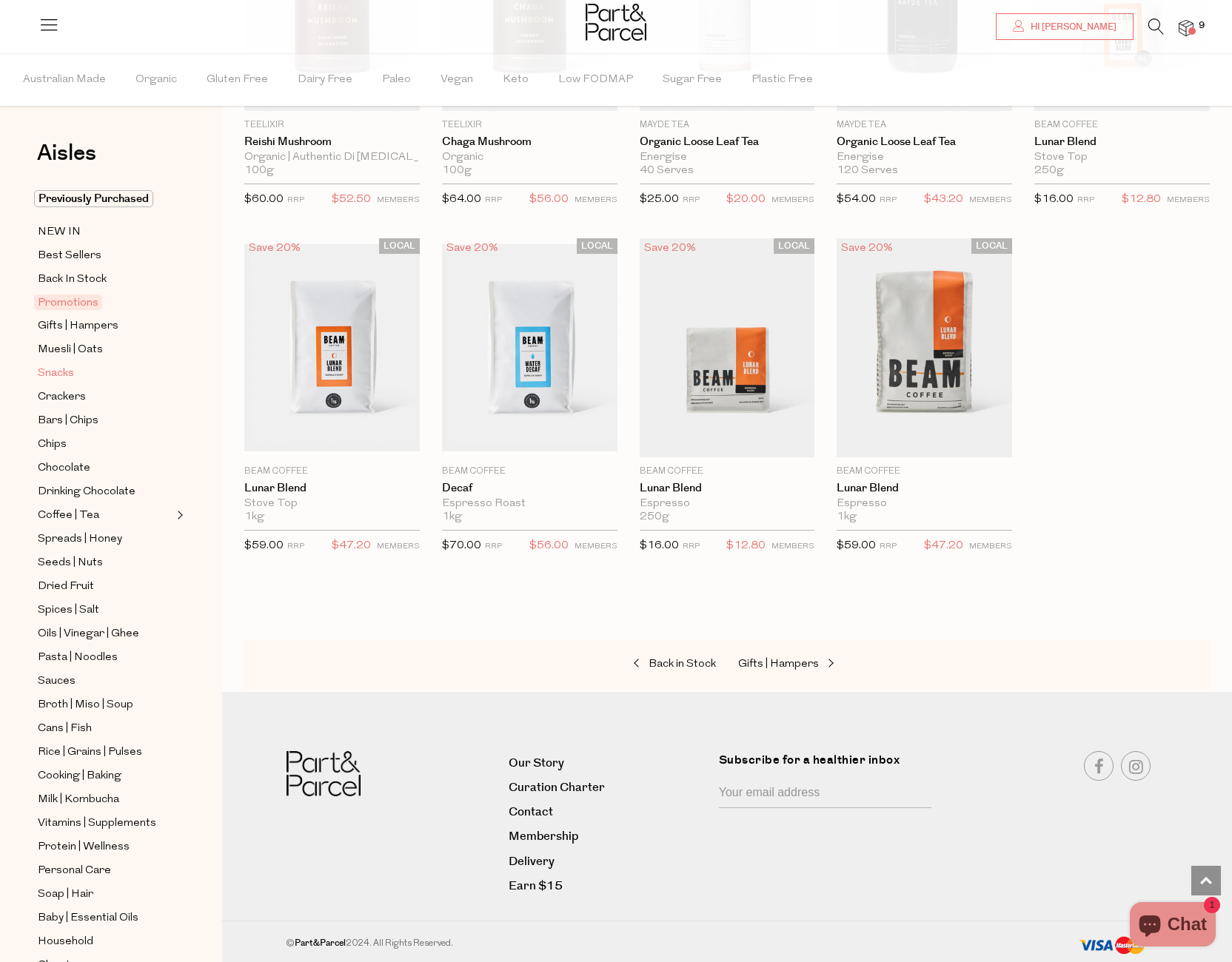
click at [63, 372] on span "Snacks" at bounding box center [56, 373] width 36 height 18
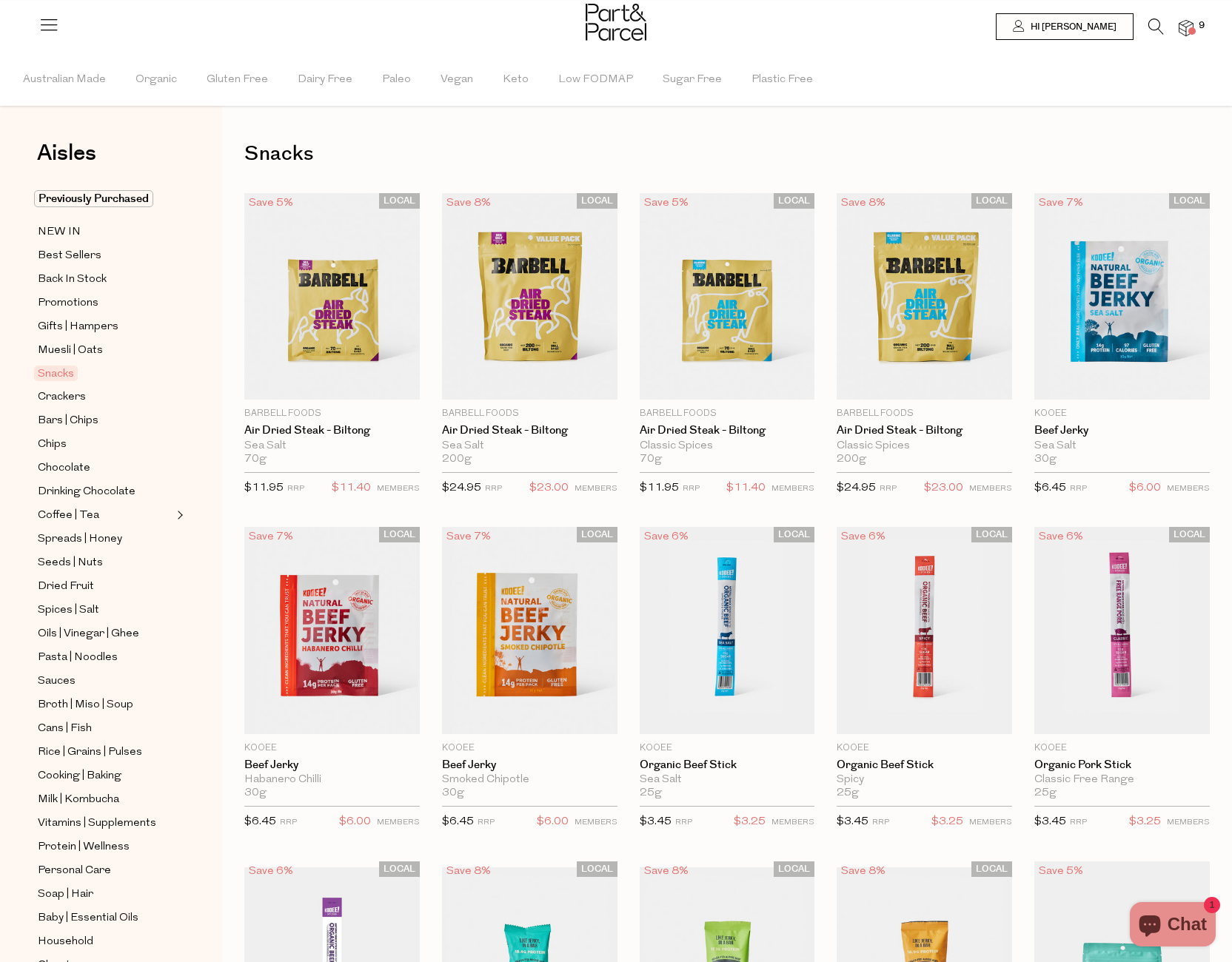
drag, startPoint x: 1219, startPoint y: 516, endPoint x: 1236, endPoint y: 516, distance: 17.0
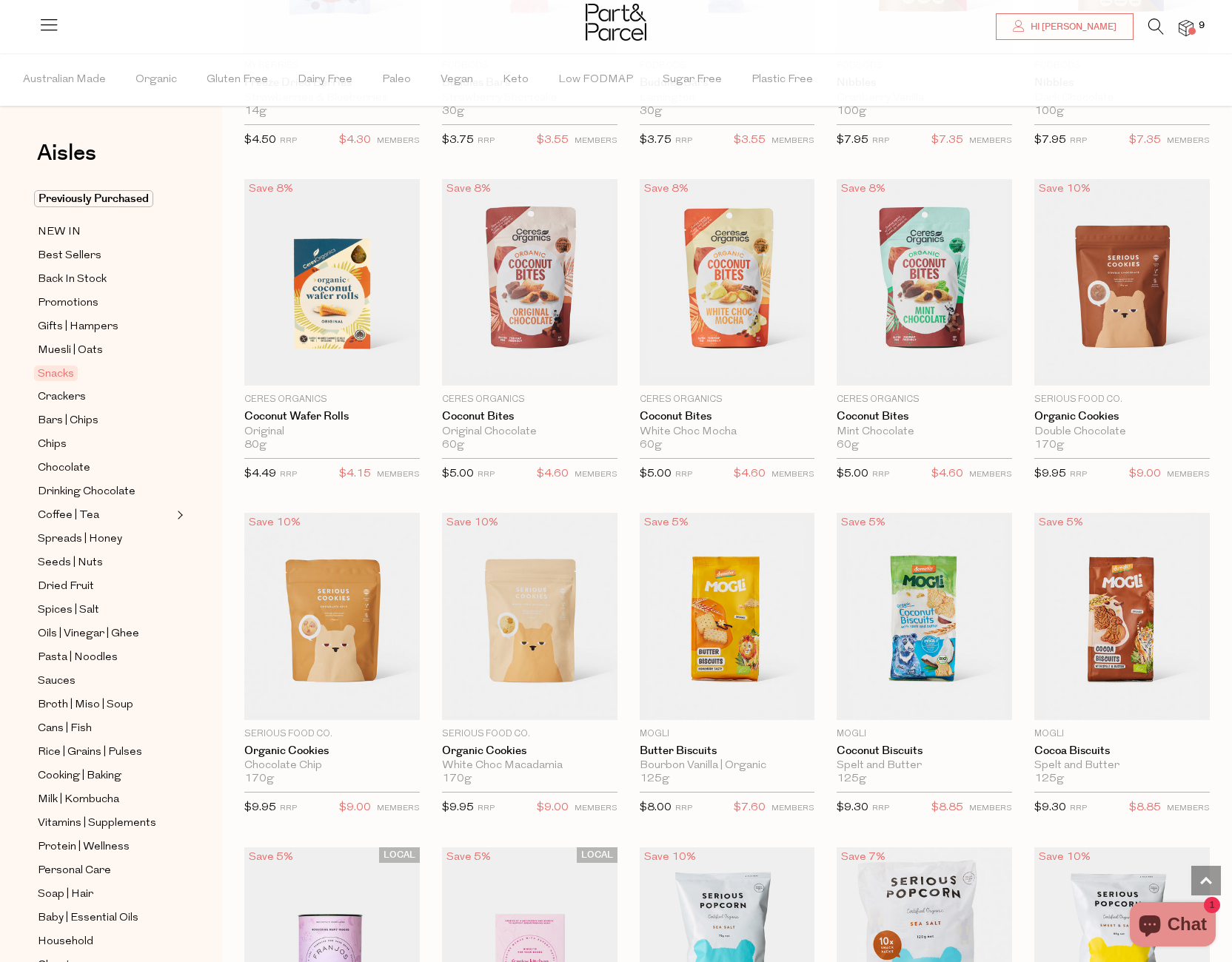
scroll to position [2035, 0]
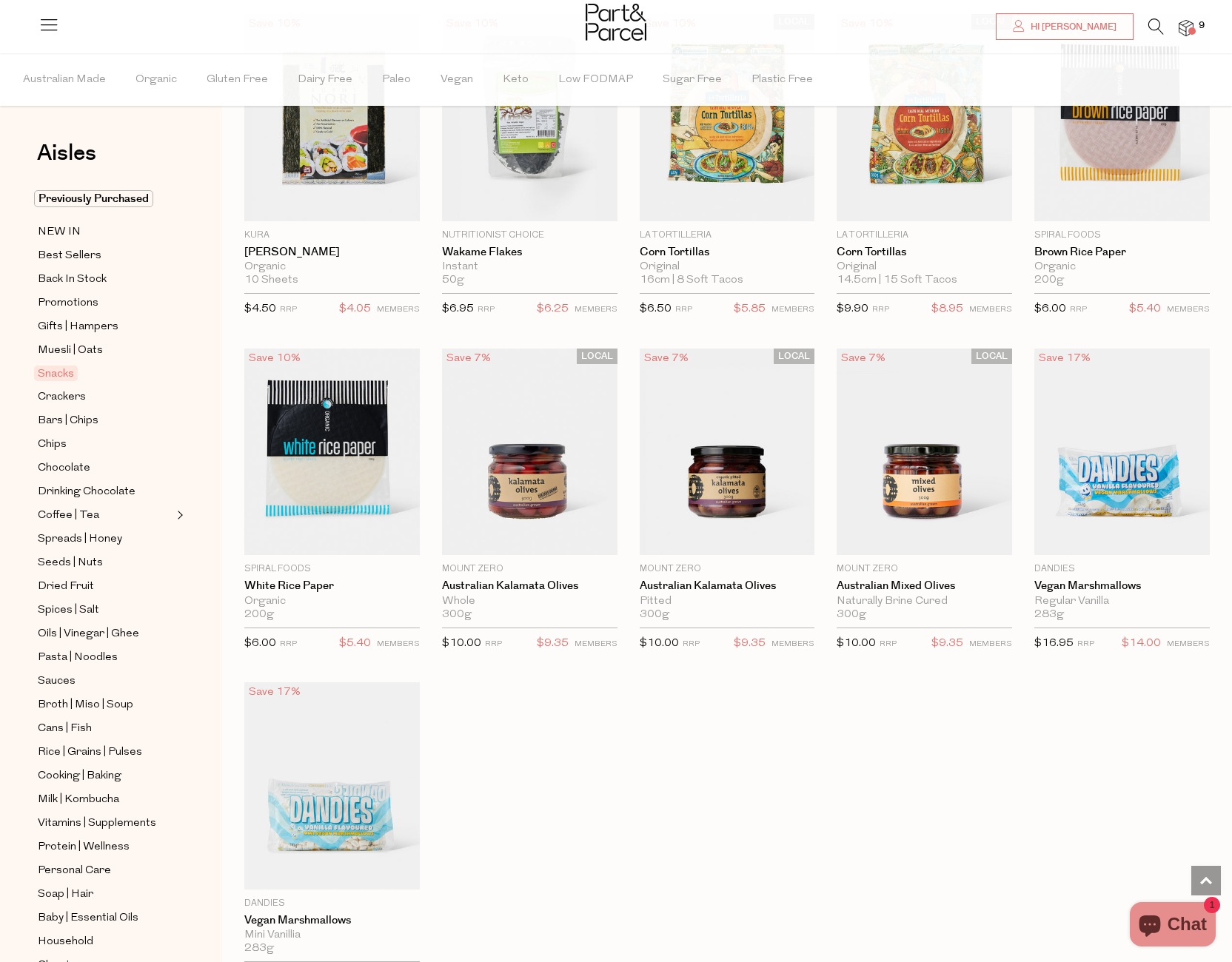
scroll to position [4201, 0]
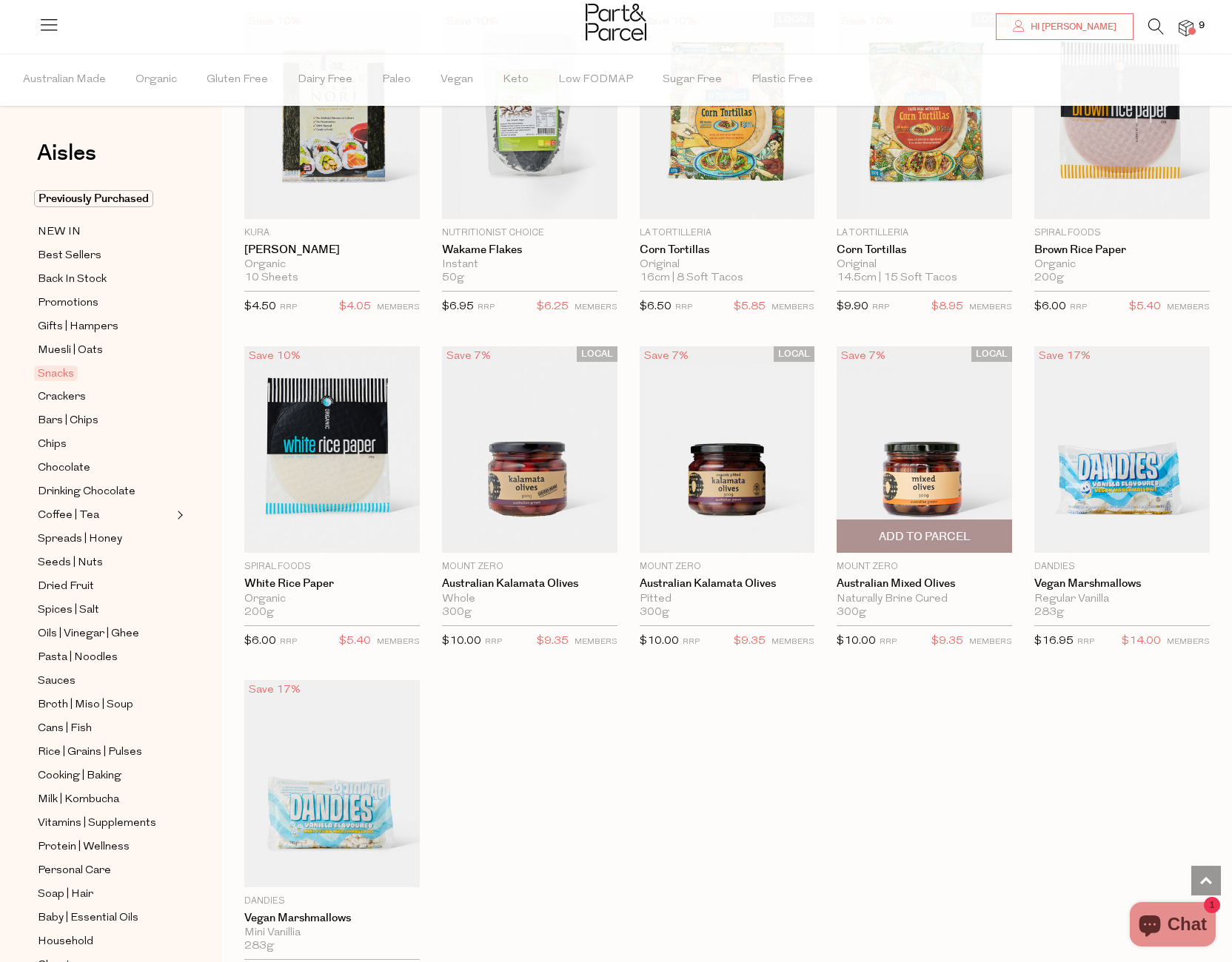
click at [936, 479] on img at bounding box center [924, 449] width 175 height 207
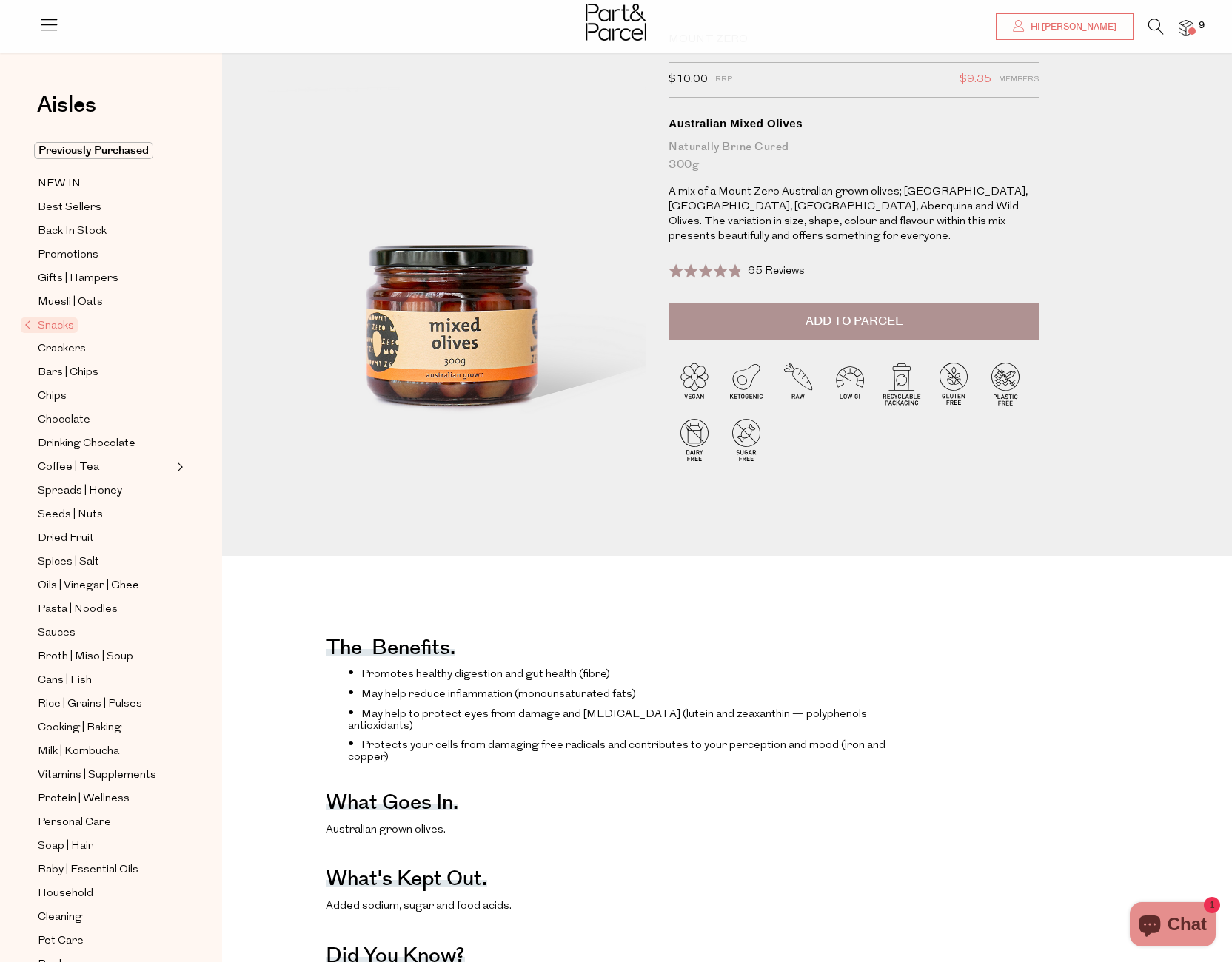
click at [931, 321] on button "Add to Parcel" at bounding box center [853, 321] width 370 height 37
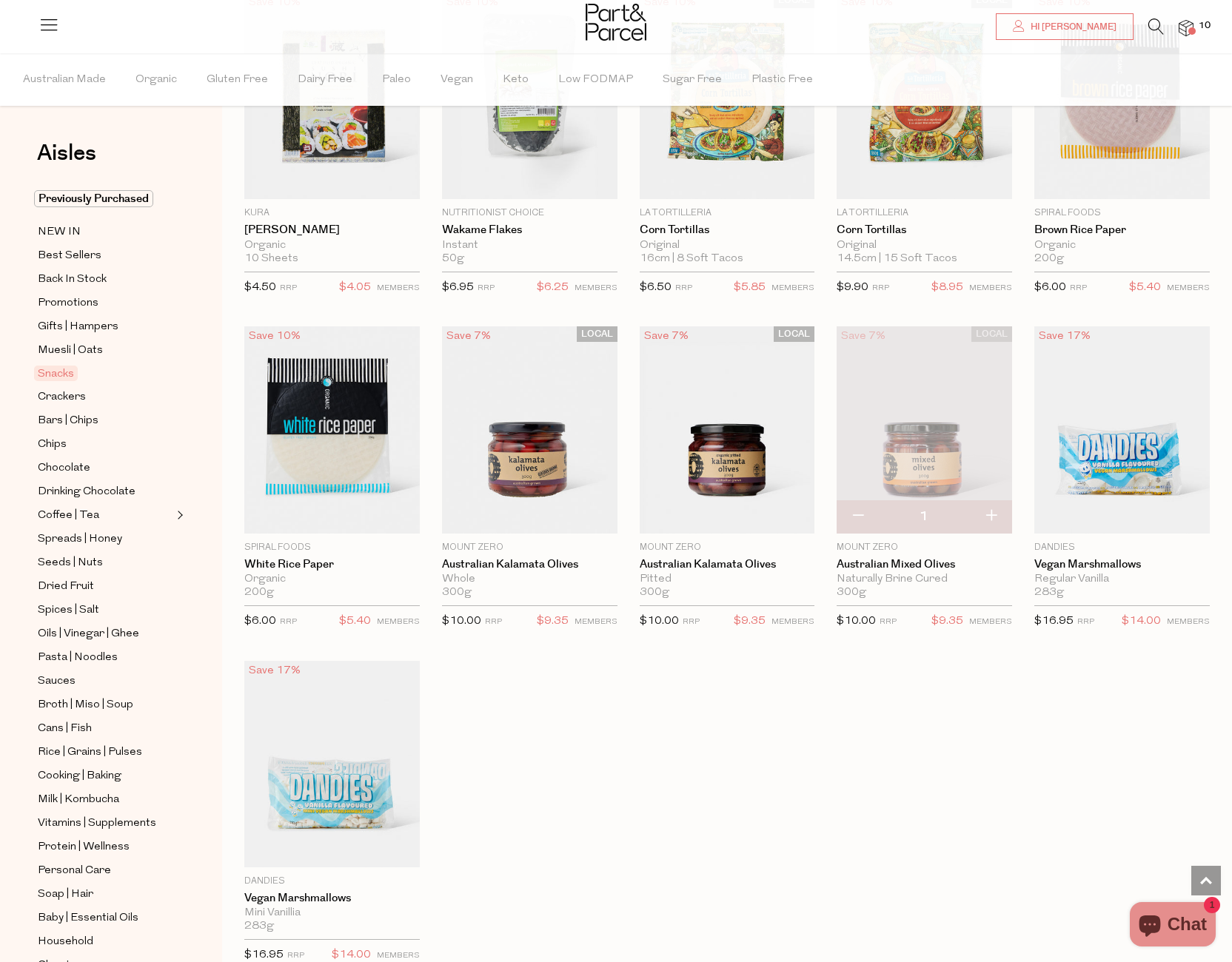
scroll to position [873, 0]
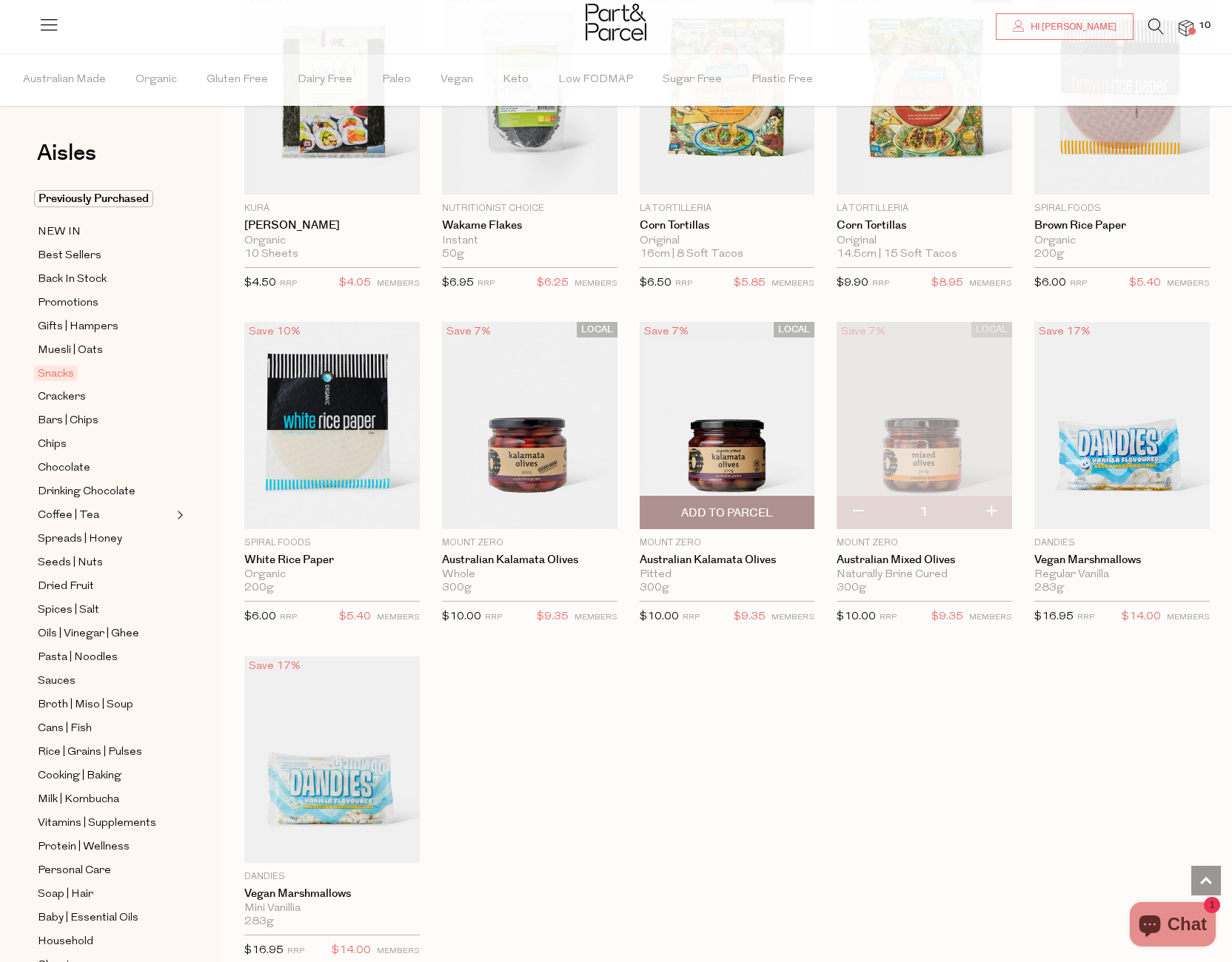
click at [708, 510] on span "Add To Parcel" at bounding box center [726, 513] width 91 height 15
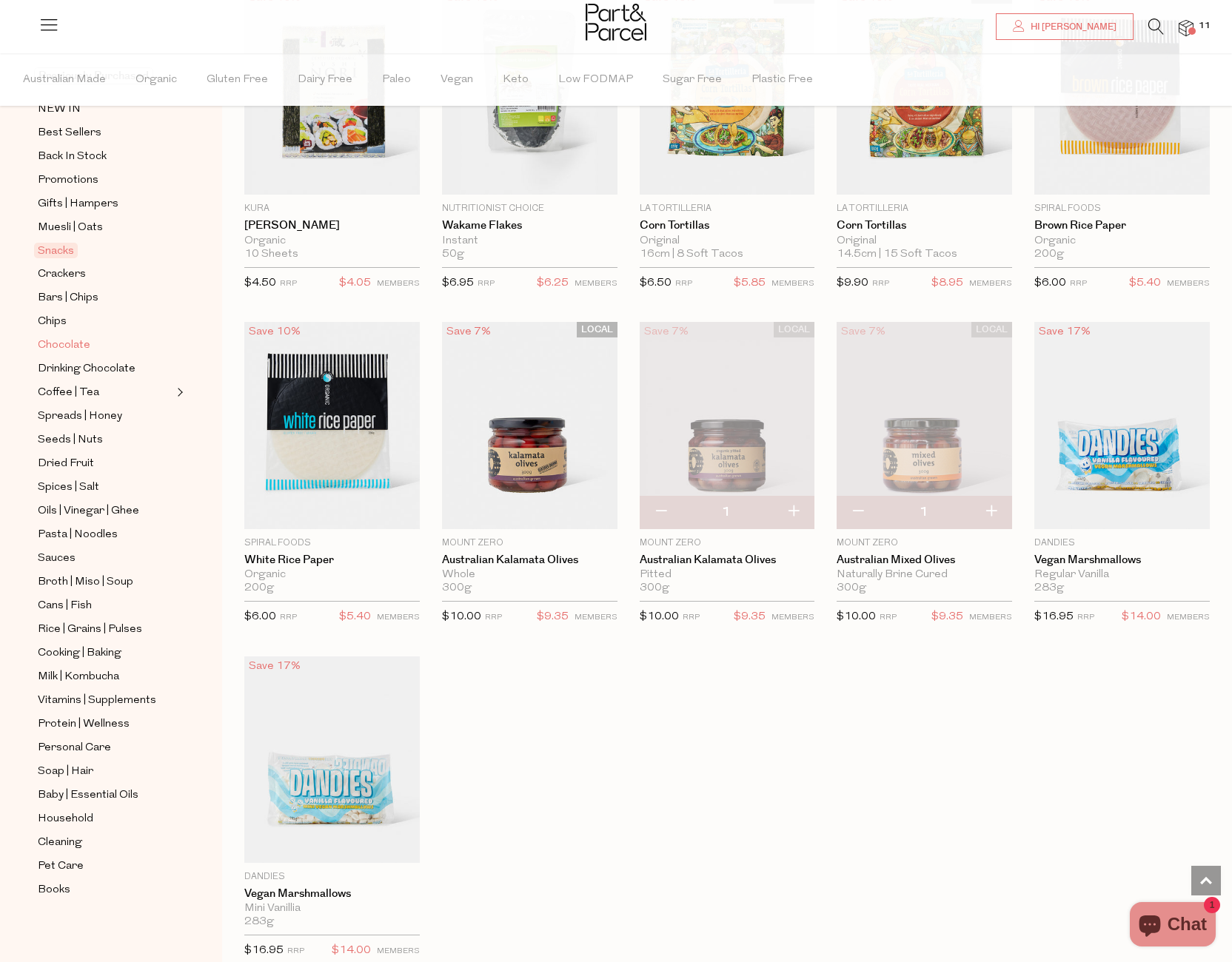
scroll to position [124, 0]
click at [59, 389] on span "Coffee | Tea" at bounding box center [69, 391] width 62 height 18
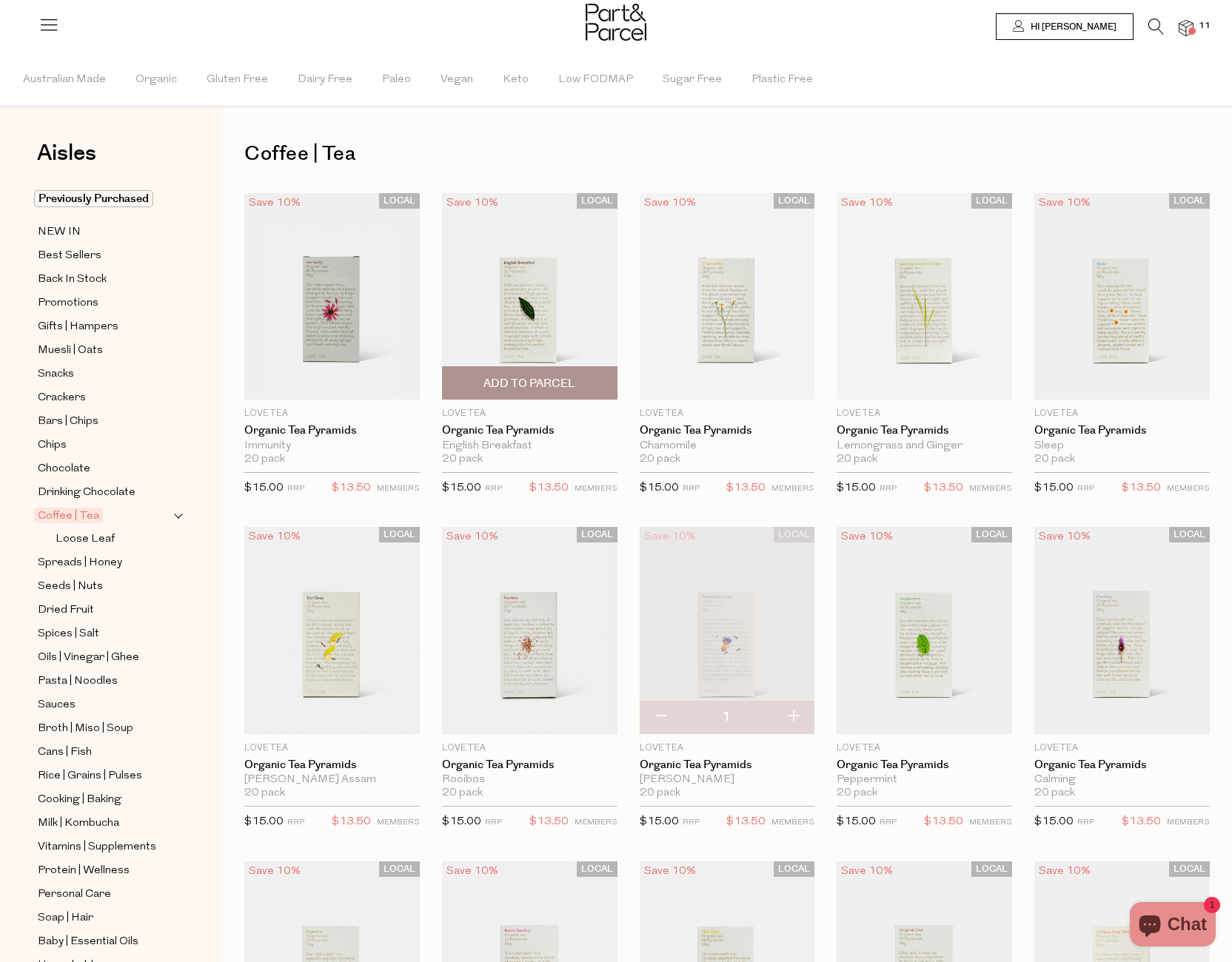
click at [559, 381] on span "Add To Parcel" at bounding box center [528, 383] width 91 height 15
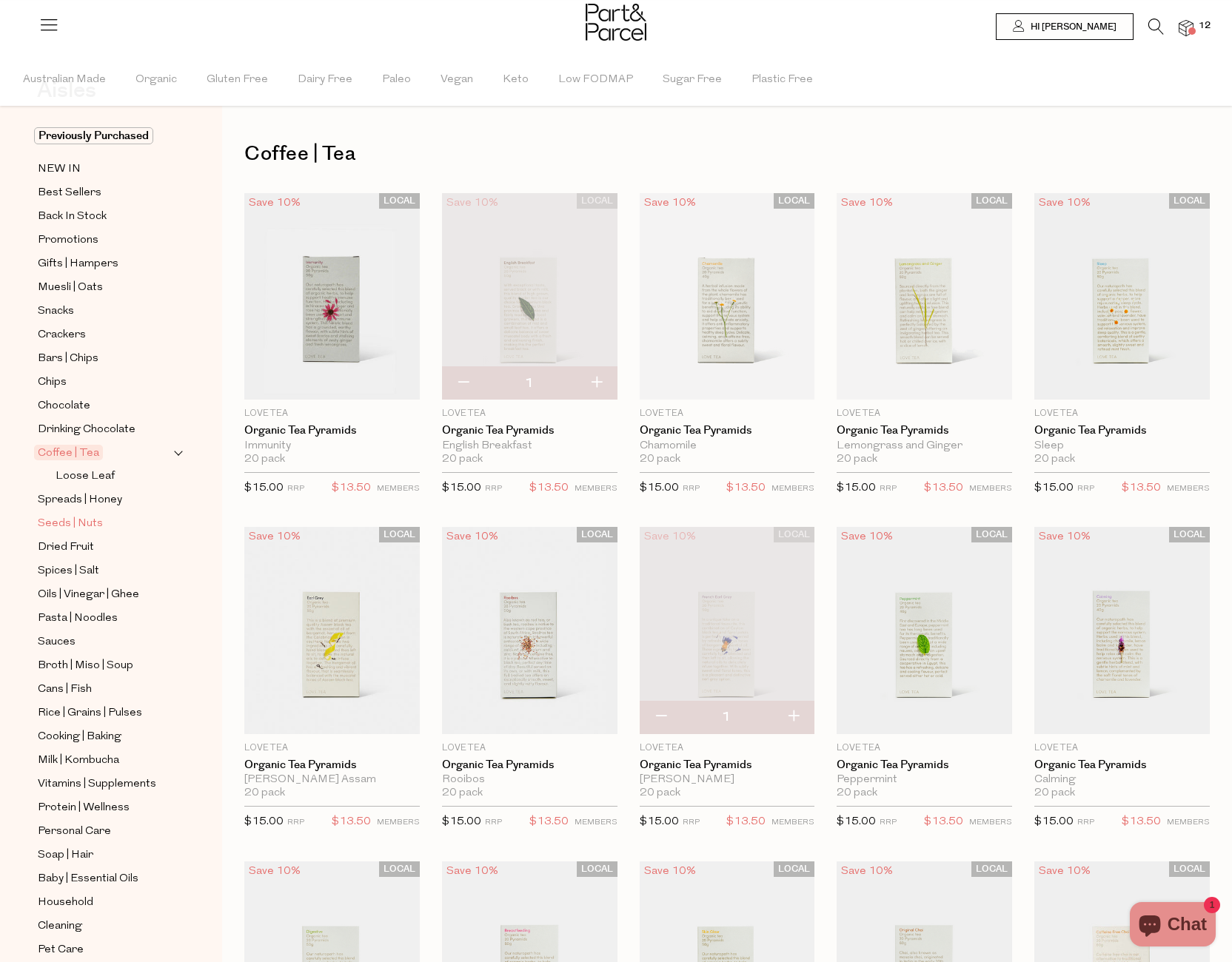
scroll to position [68, 0]
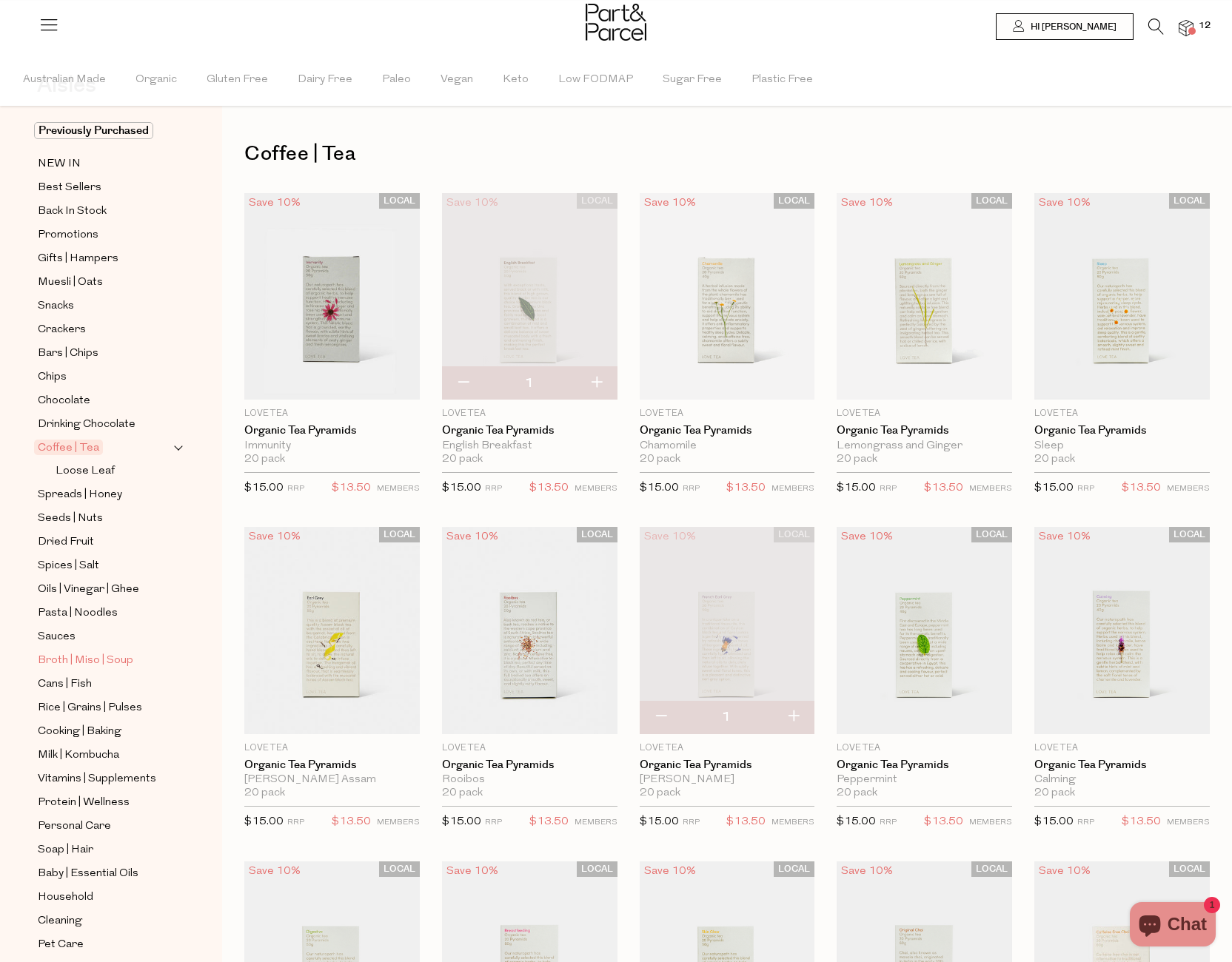
click at [117, 659] on span "Broth | Miso | Soup" at bounding box center [86, 661] width 96 height 18
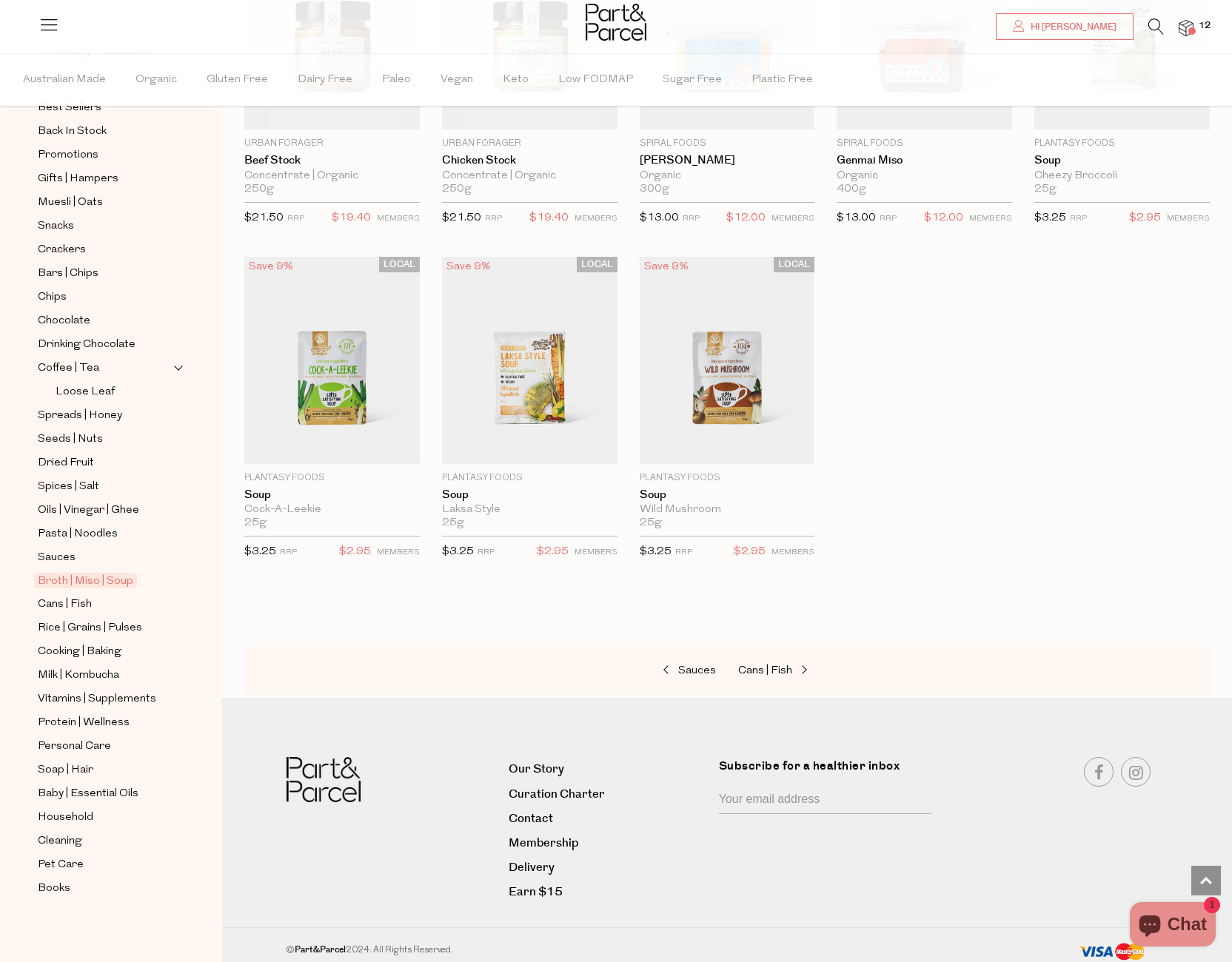
scroll to position [1947, 0]
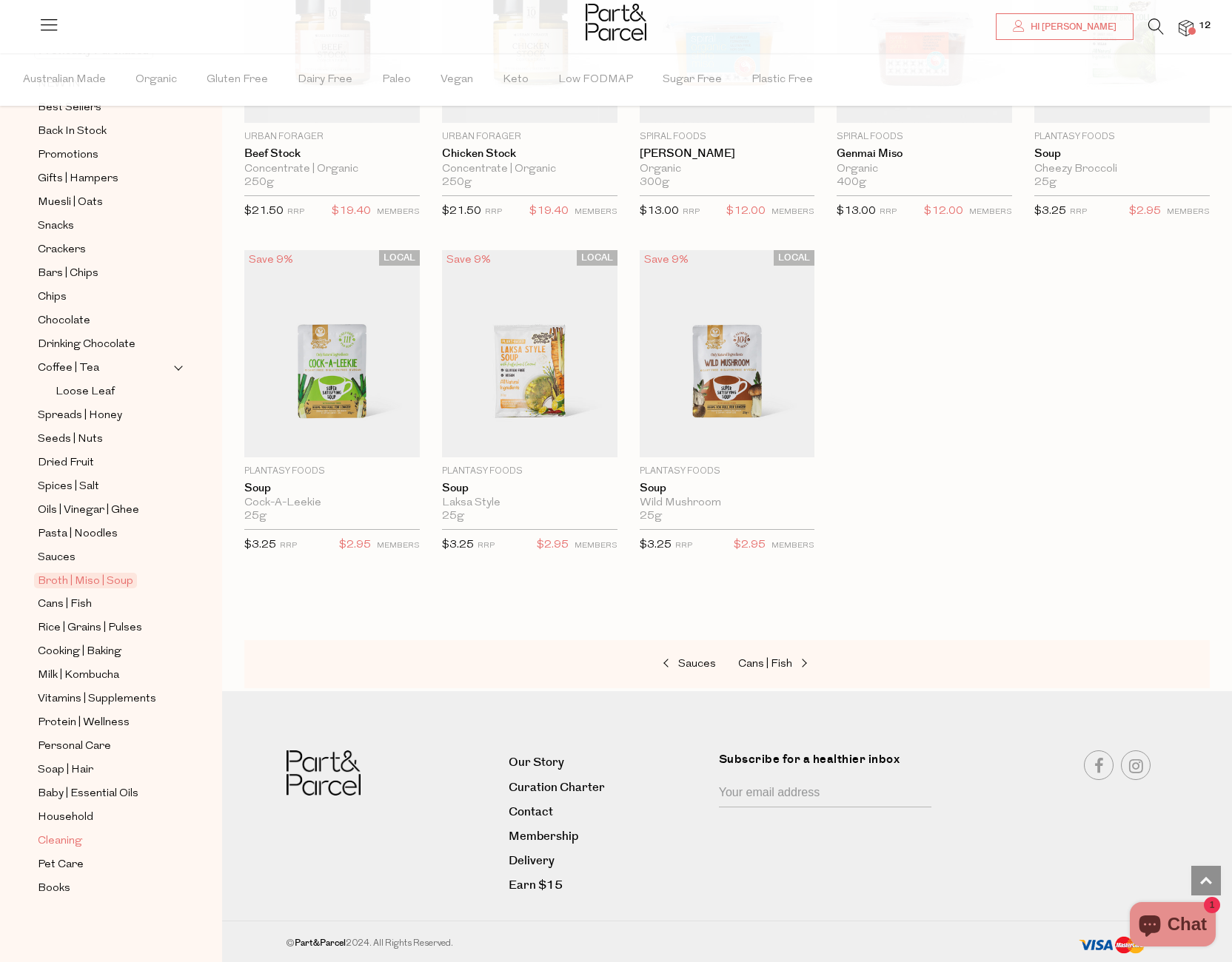
click at [63, 836] on span "Cleaning" at bounding box center [60, 842] width 44 height 18
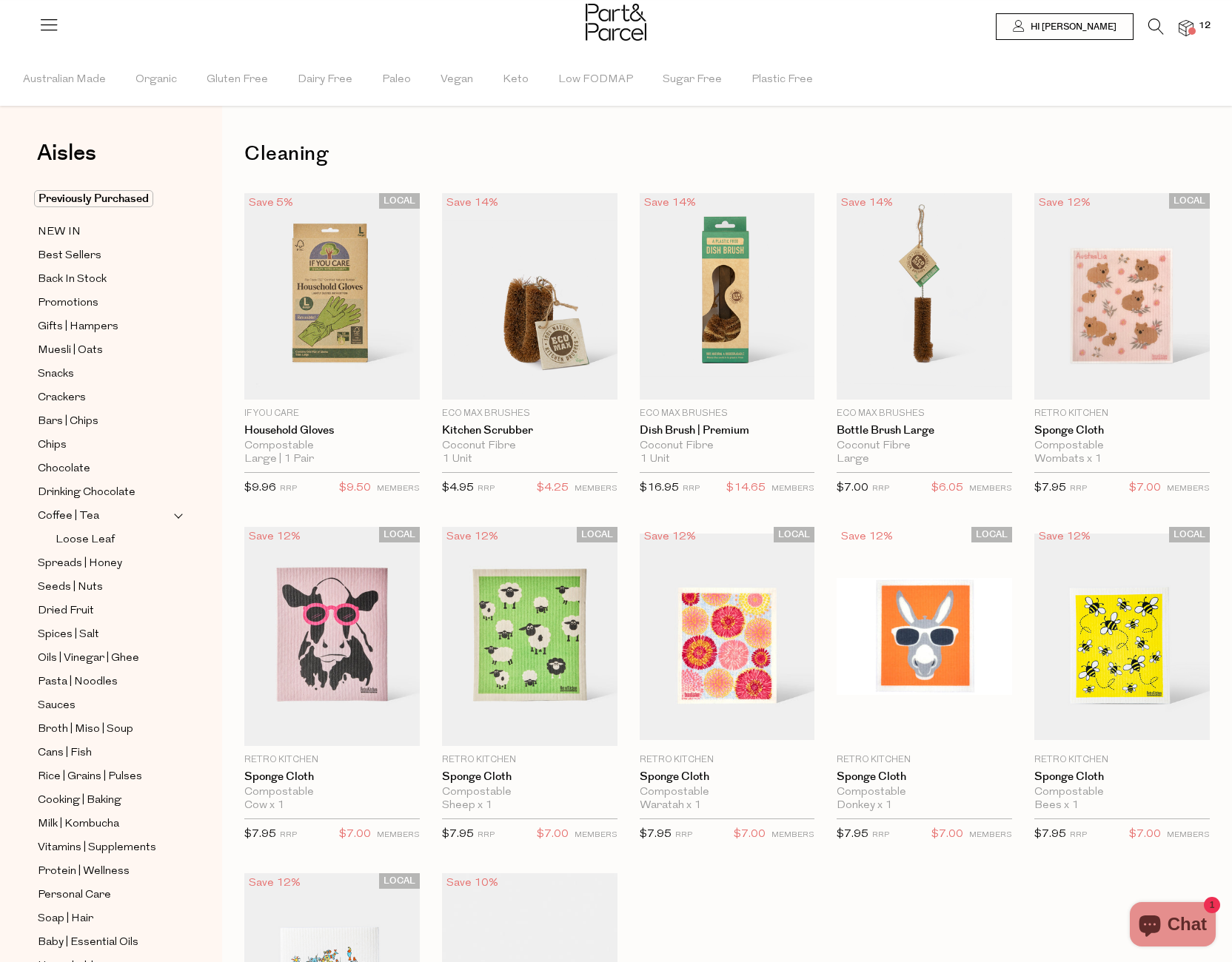
click at [1189, 25] on img at bounding box center [1186, 28] width 14 height 17
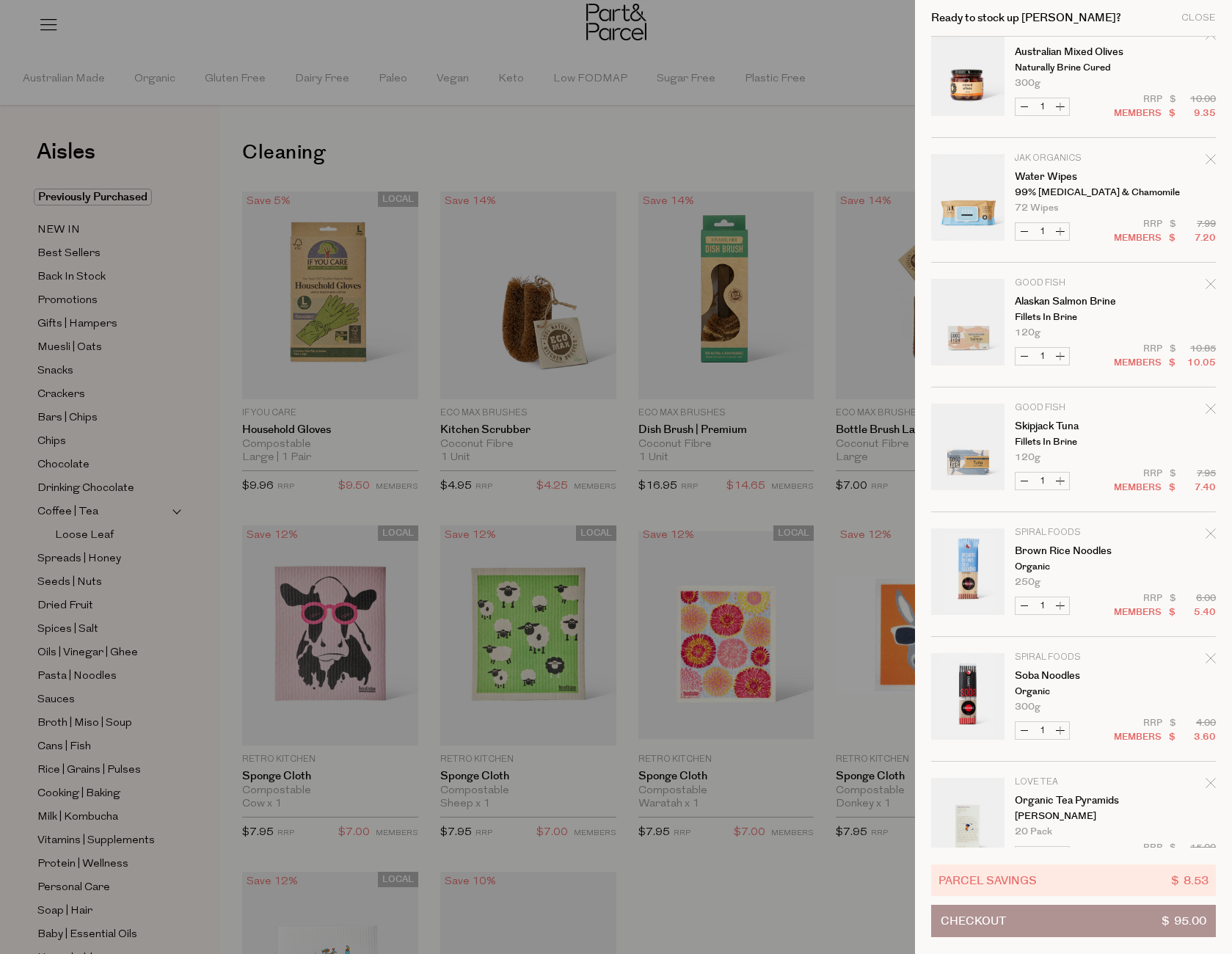
scroll to position [269, 0]
click at [1063, 359] on button "Increase Alaskan Salmon Brine" at bounding box center [1061, 358] width 18 height 17
type input "2"
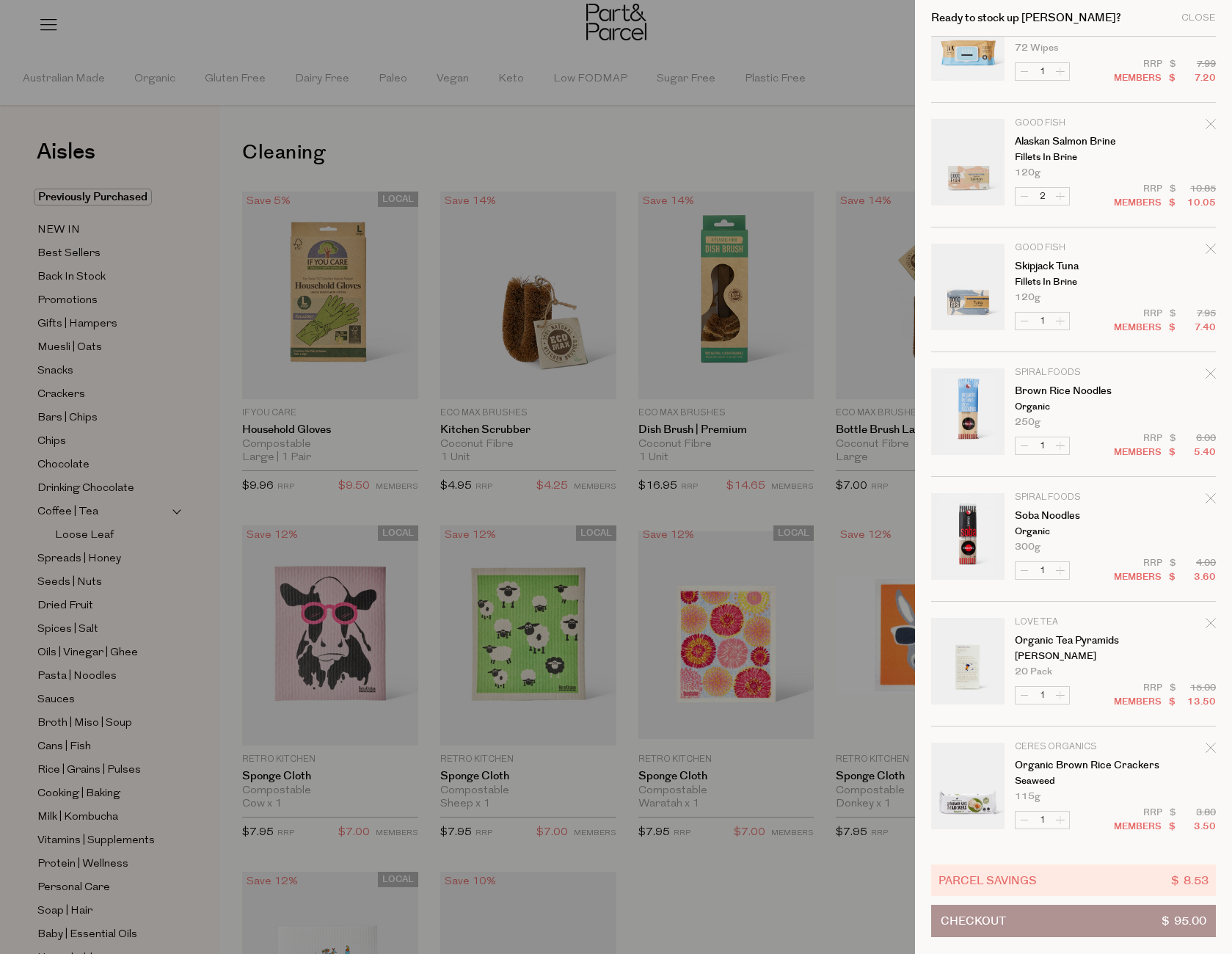
scroll to position [0, 0]
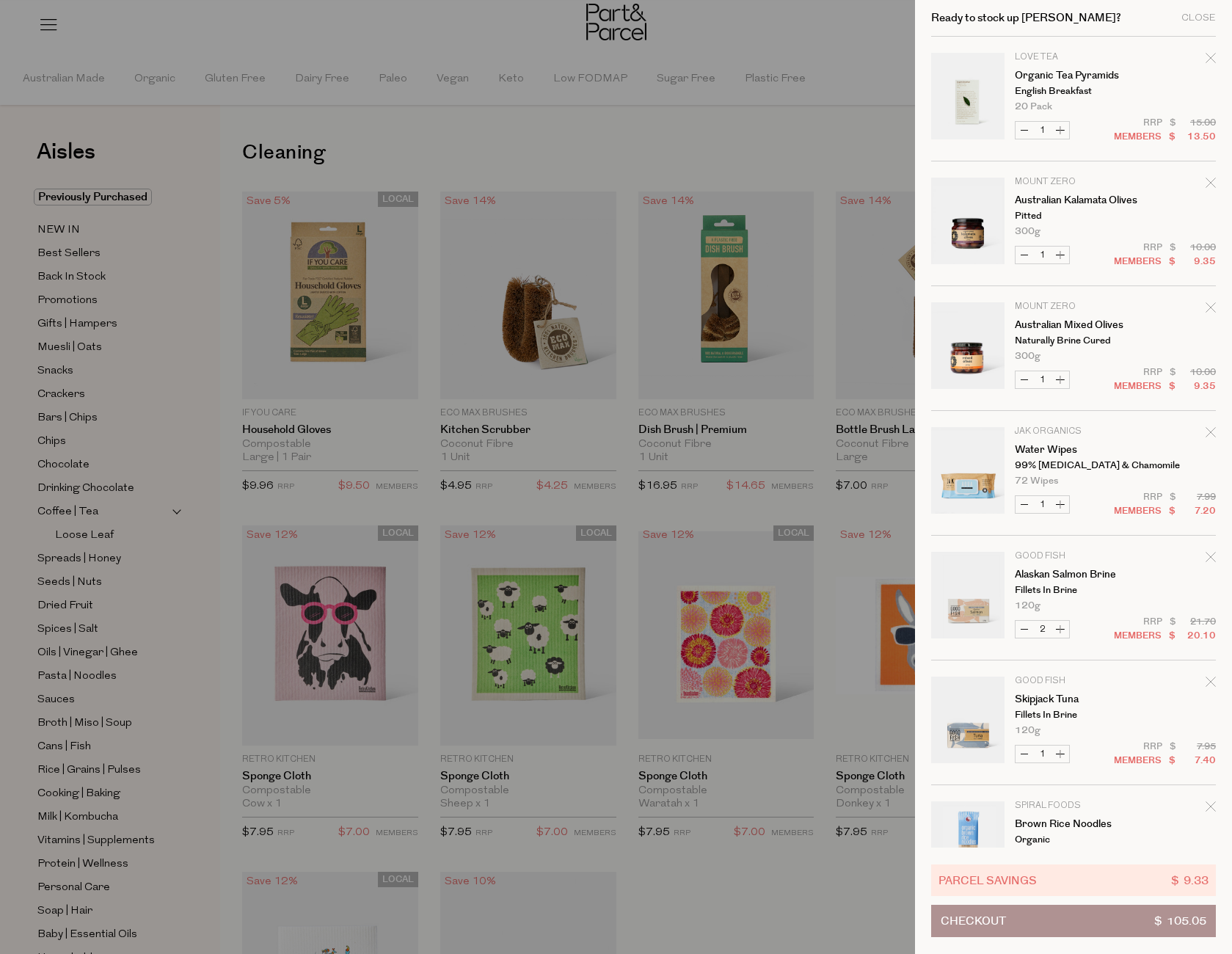
click at [1060, 251] on button "Increase Australian Kalamata Olives" at bounding box center [1061, 255] width 18 height 17
type input "2"
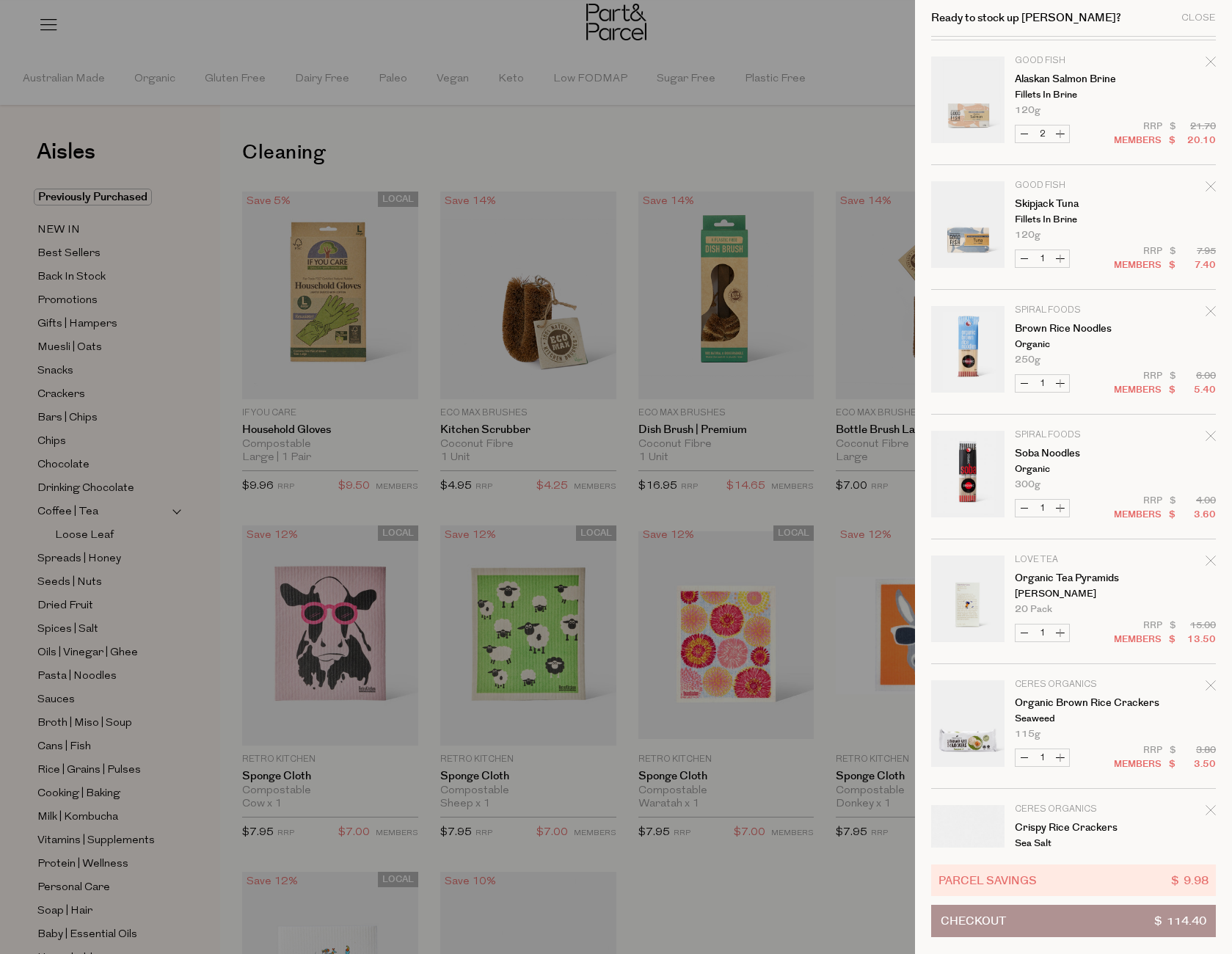
scroll to position [501, 0]
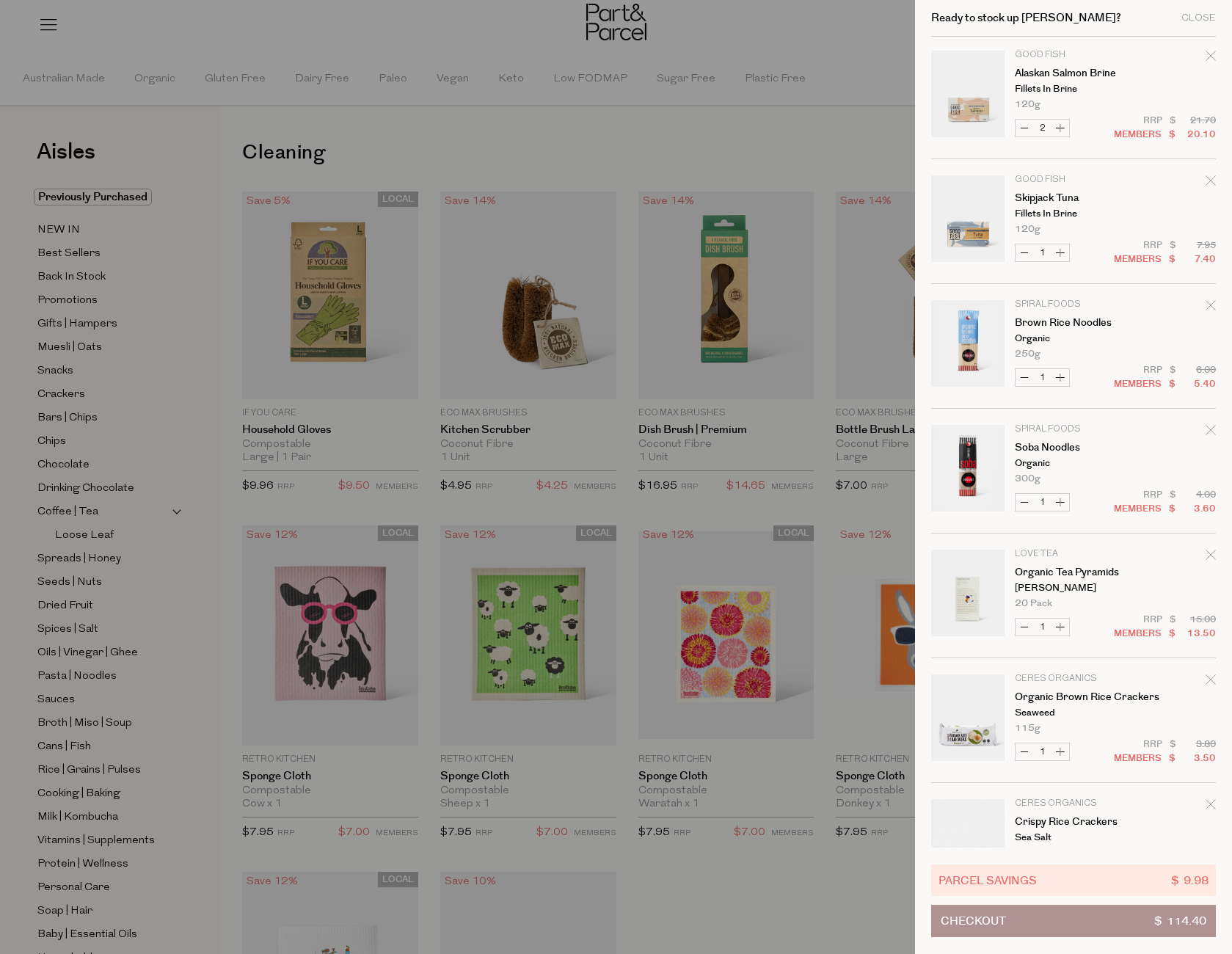
click at [1061, 250] on button "Increase Skipjack Tuna" at bounding box center [1061, 252] width 18 height 17
type input "2"
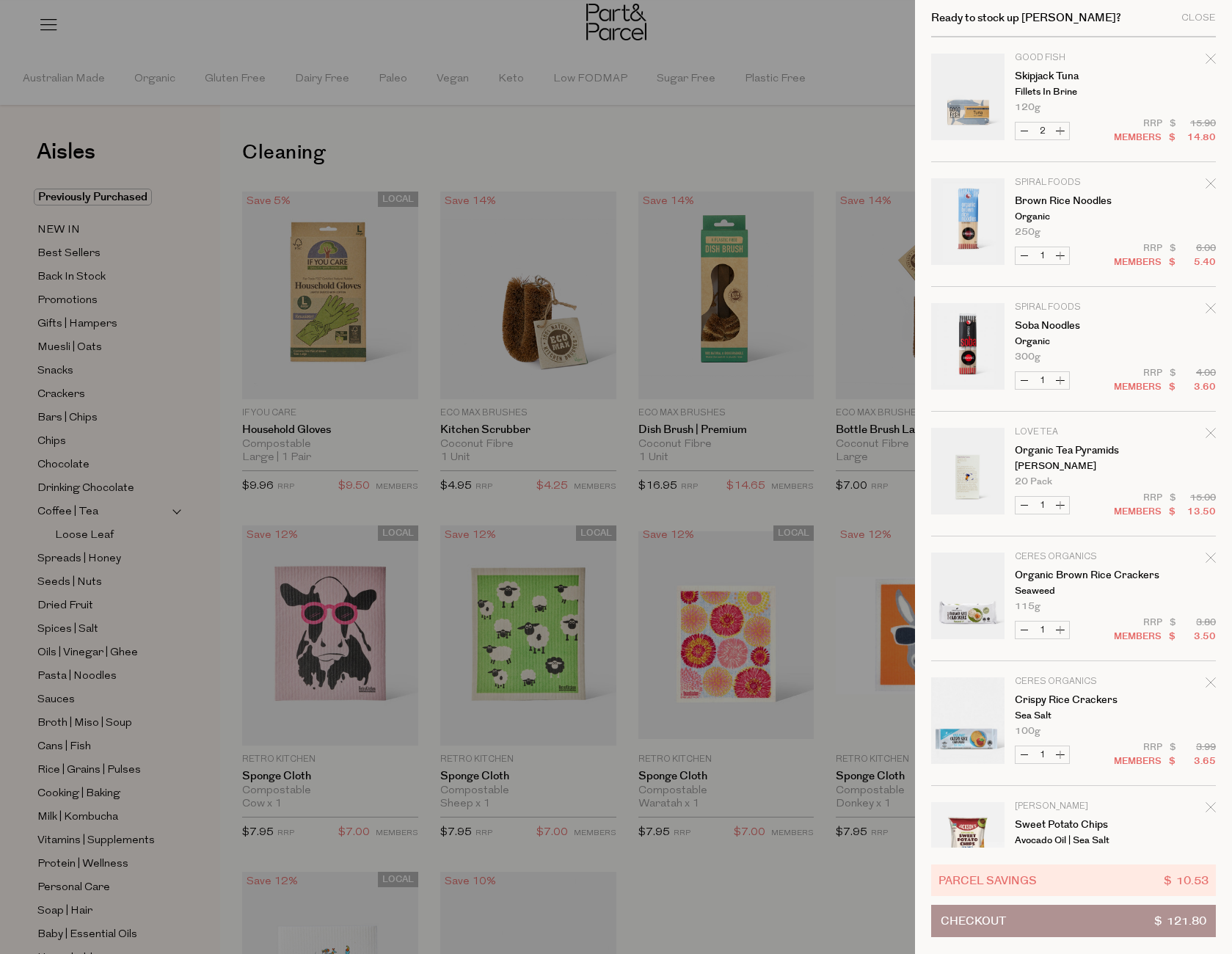
scroll to position [686, 0]
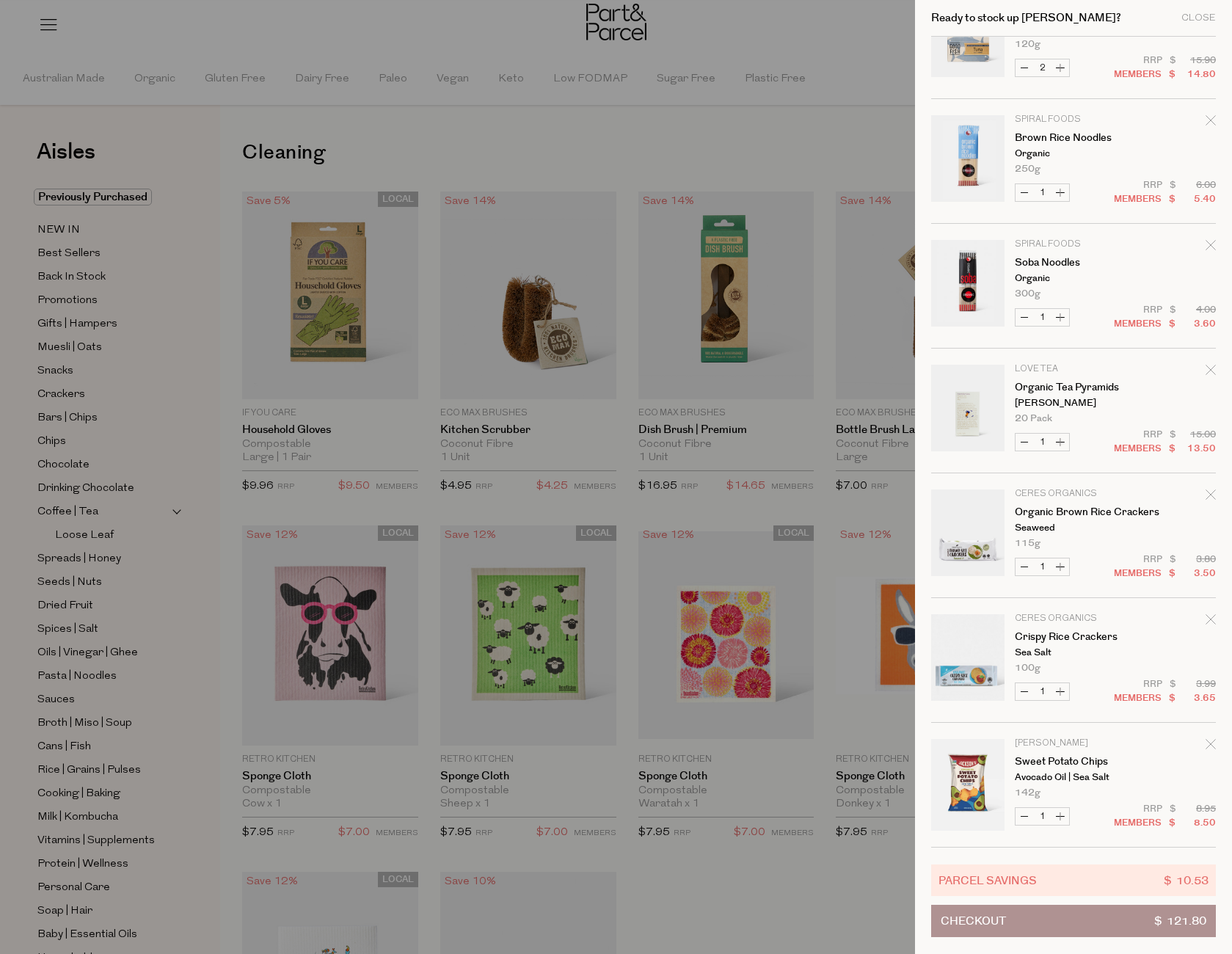
click at [1060, 567] on button "Increase Organic Brown Rice Crackers" at bounding box center [1061, 567] width 18 height 17
type input "2"
click at [1097, 922] on button "Checkout $ 125.30" at bounding box center [1072, 921] width 284 height 32
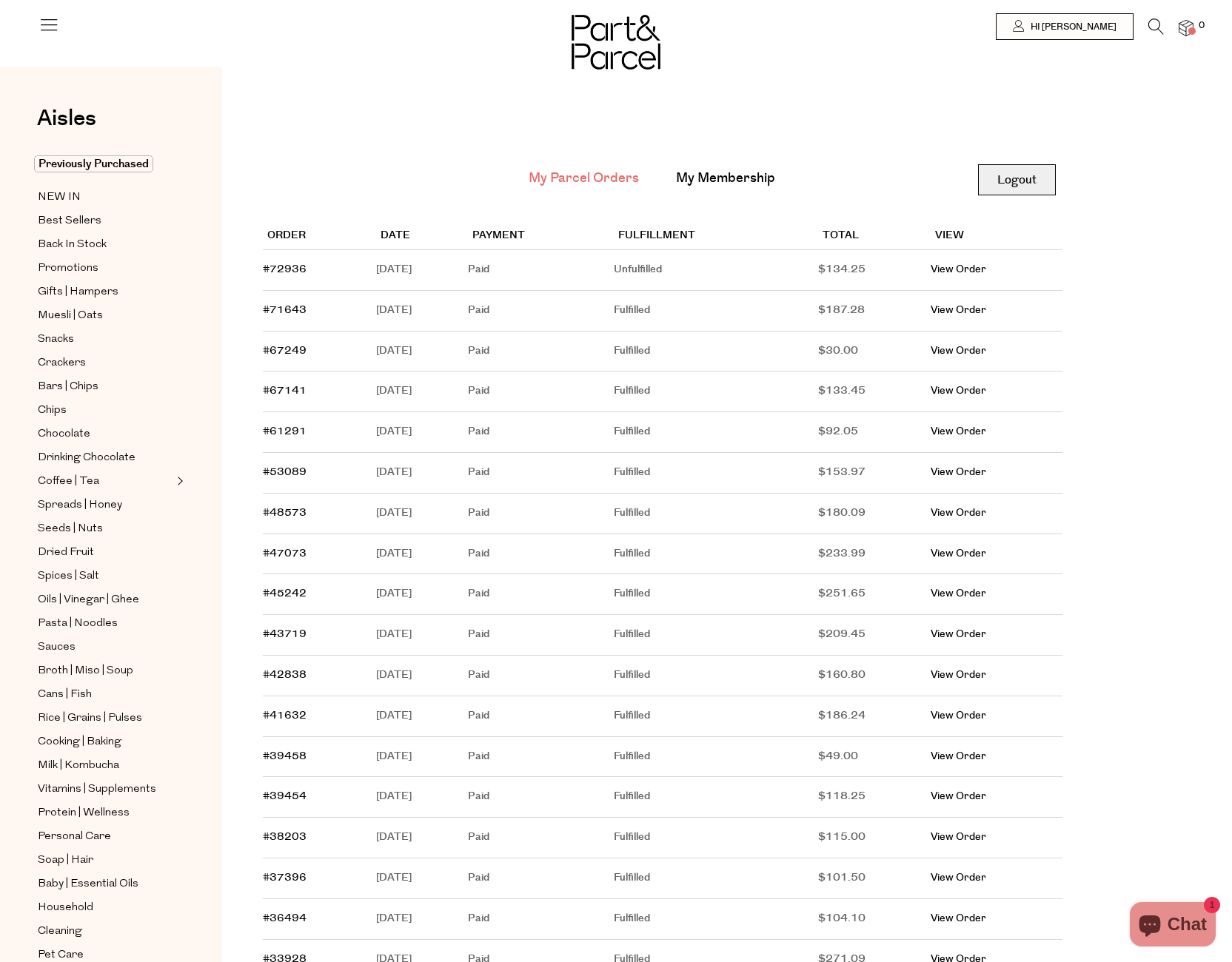
click at [1028, 179] on link "Logout" at bounding box center [1017, 180] width 78 height 31
